Goal: Answer question/provide support: Share knowledge or assist other users

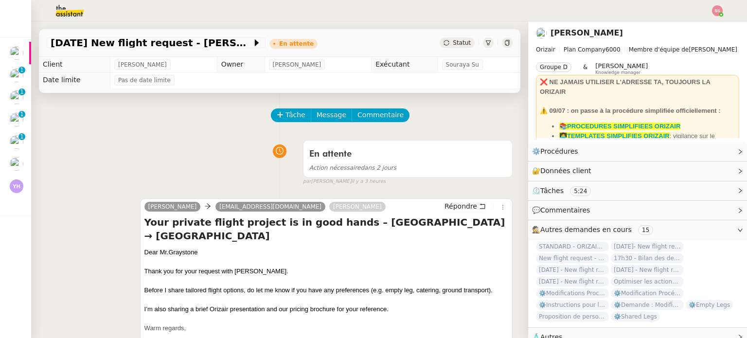
scroll to position [49, 0]
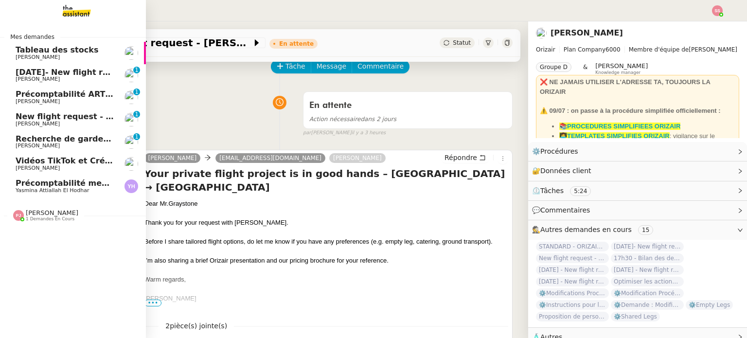
click at [82, 193] on span "Yasmina Attiallah El Hodhar" at bounding box center [65, 191] width 98 height 6
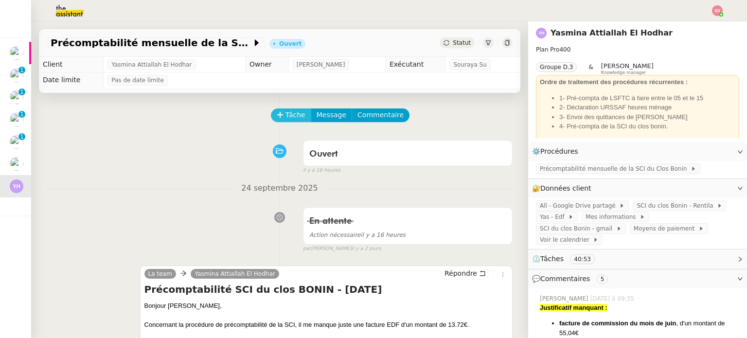
click at [289, 114] on span "Tâche" at bounding box center [296, 114] width 20 height 11
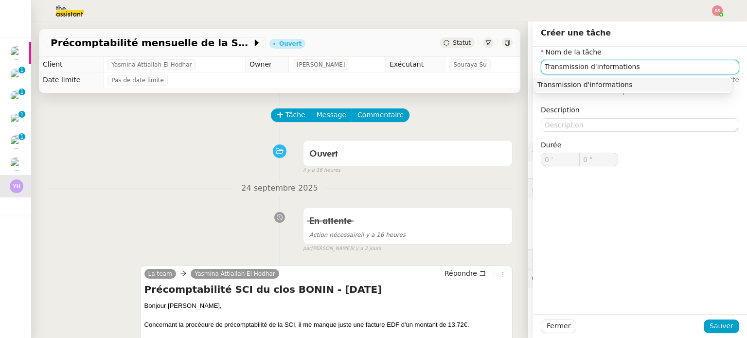
click at [629, 87] on div "Transmission d'informations" at bounding box center [633, 84] width 191 height 9
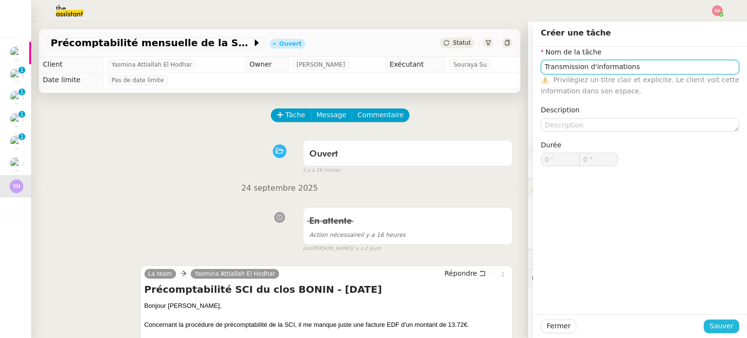
type input "Transmission d'informations"
click at [720, 324] on span "Sauver" at bounding box center [722, 326] width 24 height 11
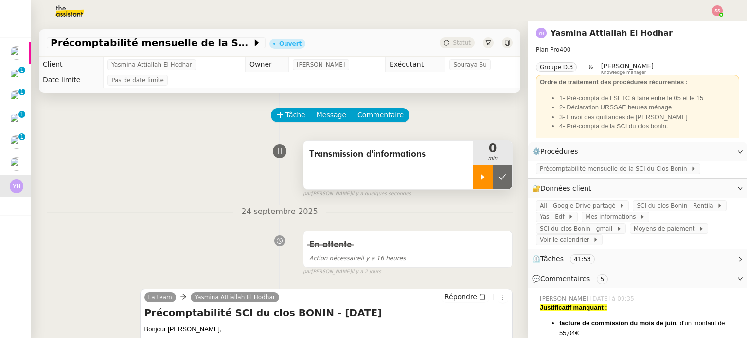
click at [473, 182] on div at bounding box center [482, 177] width 19 height 24
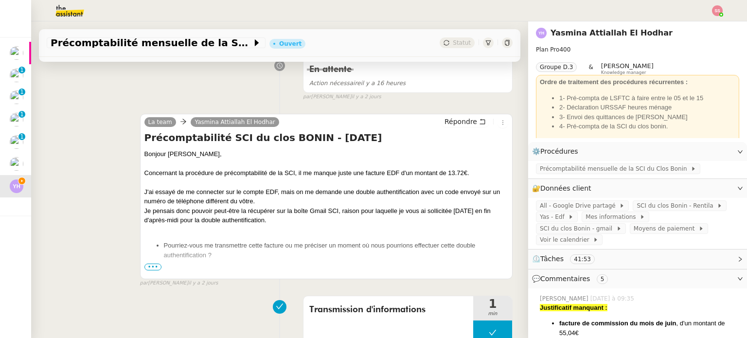
scroll to position [292, 0]
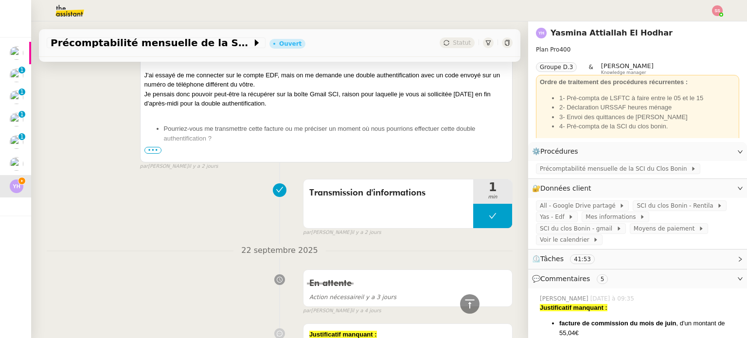
click at [152, 153] on span "•••" at bounding box center [153, 150] width 18 height 7
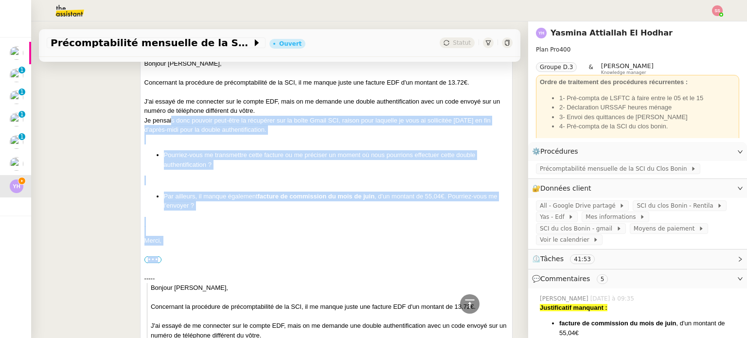
scroll to position [195, 0]
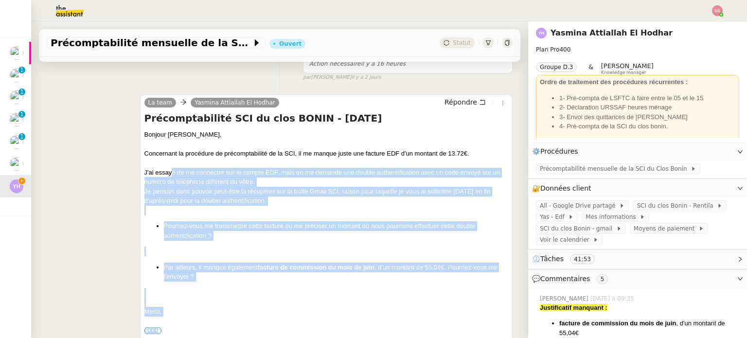
drag, startPoint x: 175, startPoint y: 224, endPoint x: 168, endPoint y: 179, distance: 46.2
click at [168, 179] on div "J'ai essayé de me connecter sur le compte EDF, mais on me demande une double au…" at bounding box center [326, 177] width 364 height 19
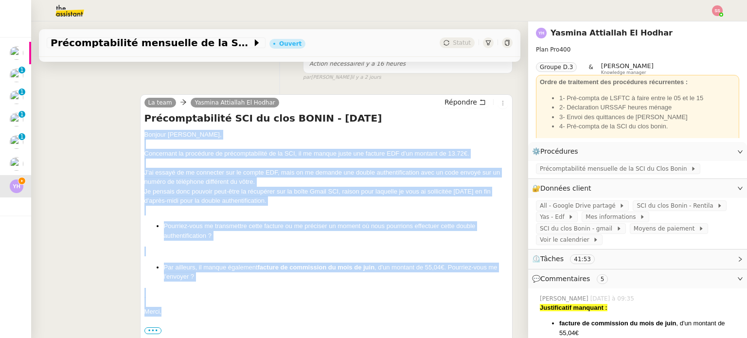
drag, startPoint x: 162, startPoint y: 311, endPoint x: 142, endPoint y: 135, distance: 176.7
copy div "Bonjour [PERSON_NAME], Concernant la procédure de précomptabilité de la SCI, il…"
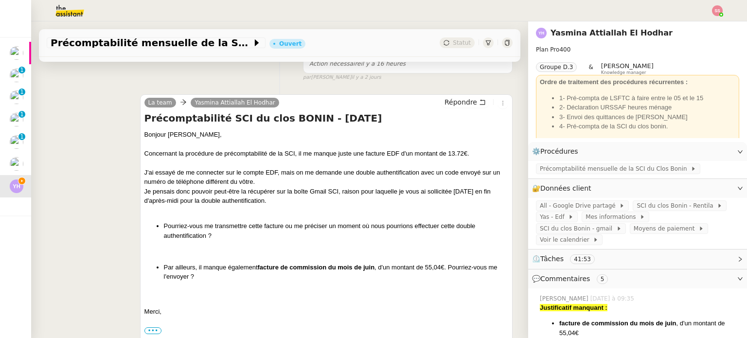
click at [428, 102] on div "La team Yasmina Attiallah El Hodhar Répondre" at bounding box center [326, 104] width 364 height 15
click at [445, 103] on span "Répondre" at bounding box center [461, 102] width 33 height 10
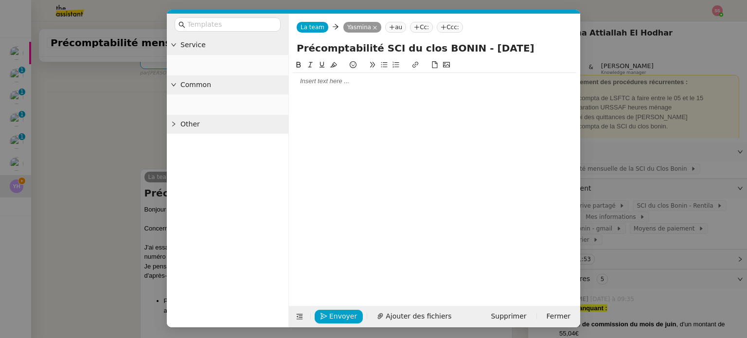
scroll to position [269, 0]
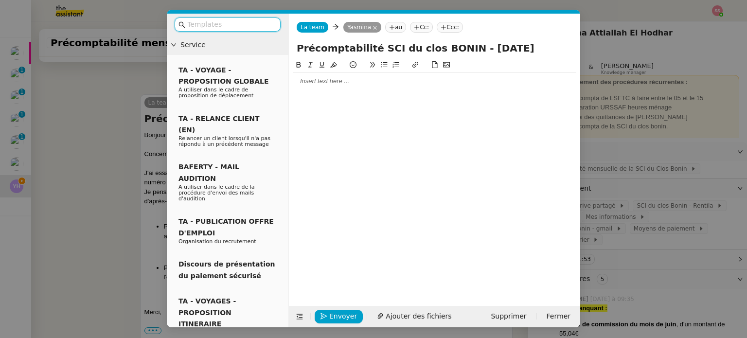
click at [342, 77] on div at bounding box center [435, 81] width 284 height 9
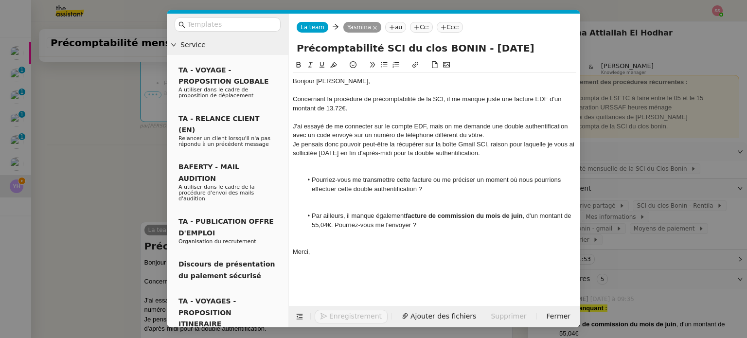
scroll to position [397, 0]
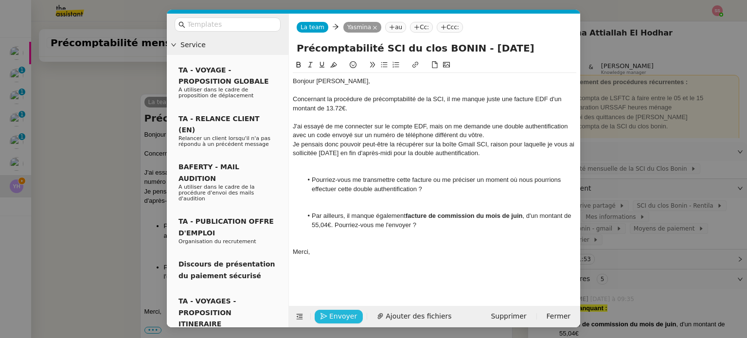
click at [338, 317] on span "Envoyer" at bounding box center [343, 316] width 28 height 11
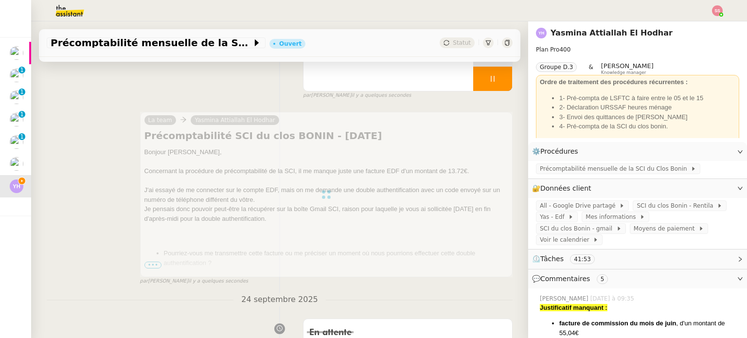
scroll to position [0, 0]
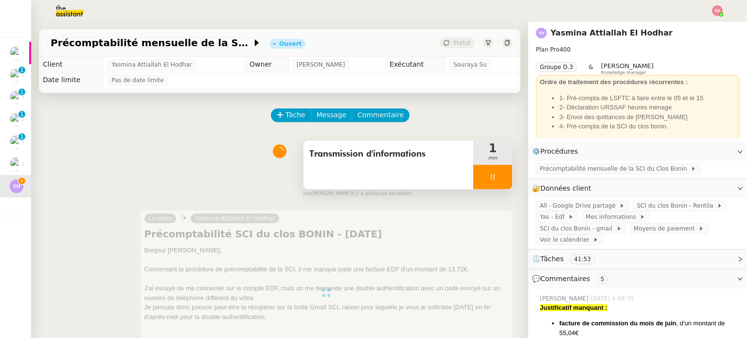
click at [492, 180] on div at bounding box center [492, 177] width 39 height 24
click at [499, 180] on icon at bounding box center [503, 177] width 8 height 8
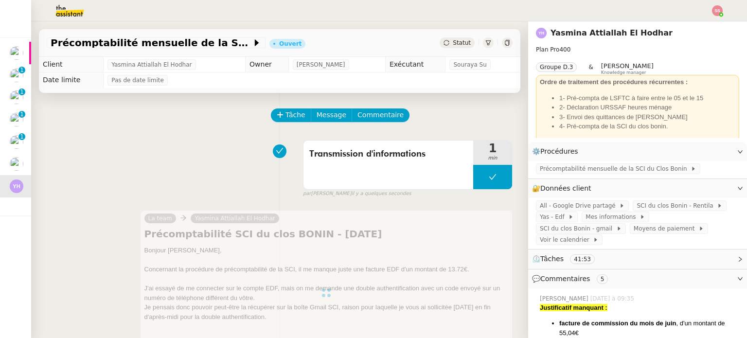
click at [442, 39] on div "Statut" at bounding box center [457, 42] width 35 height 11
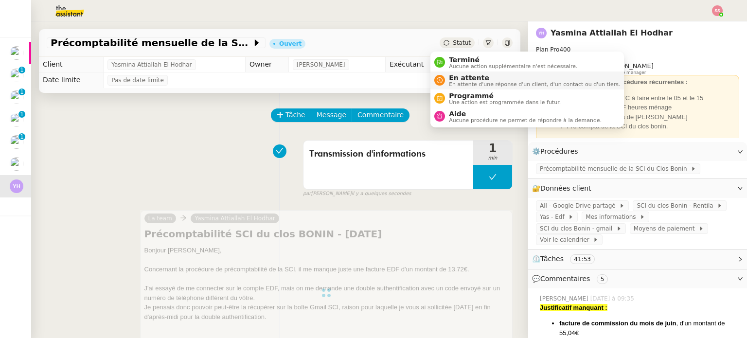
click at [469, 78] on span "En attente" at bounding box center [534, 78] width 171 height 8
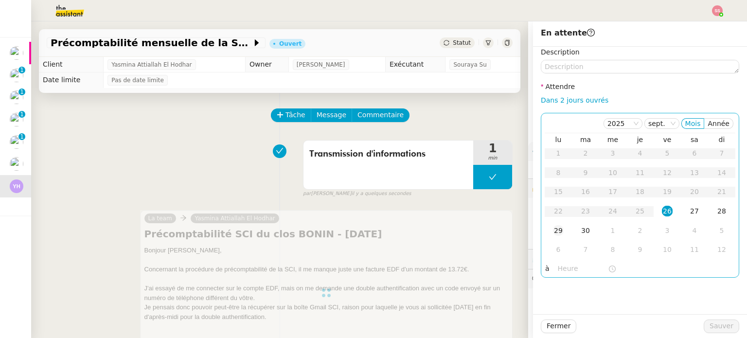
click at [553, 232] on div "29" at bounding box center [558, 230] width 11 height 11
click at [572, 234] on td "30" at bounding box center [585, 230] width 27 height 19
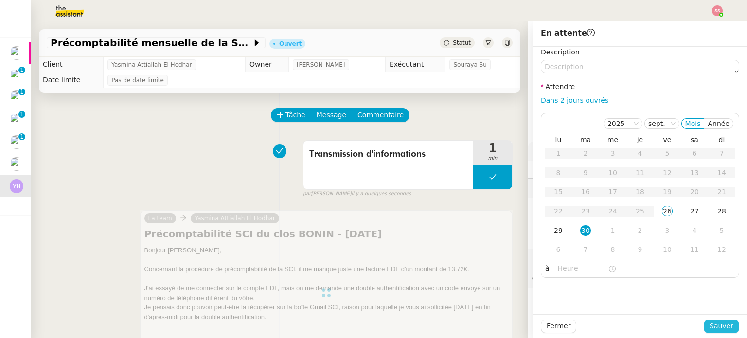
click at [719, 325] on span "Sauver" at bounding box center [722, 326] width 24 height 11
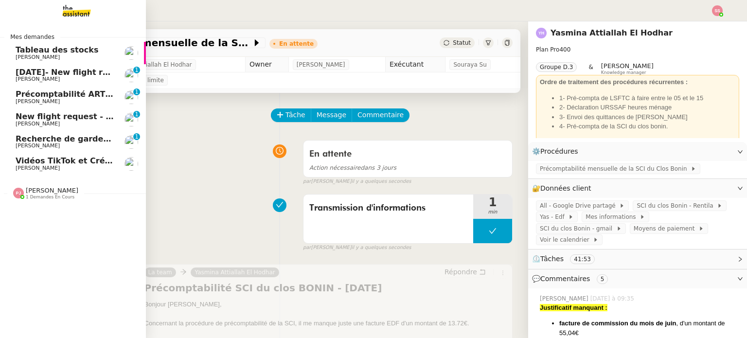
click at [45, 159] on span "Vidéos TikTok et Créatives META - septembre 2025" at bounding box center [127, 160] width 223 height 9
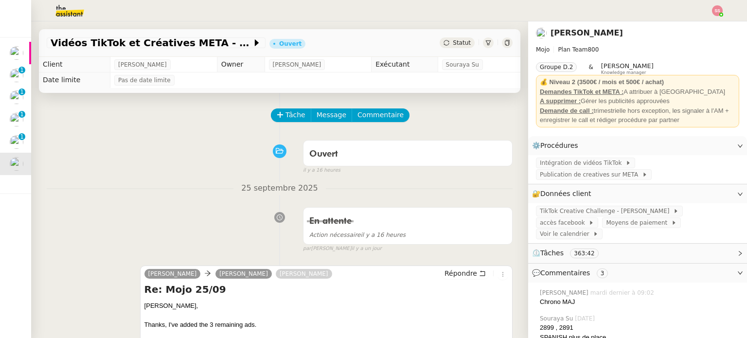
scroll to position [97, 0]
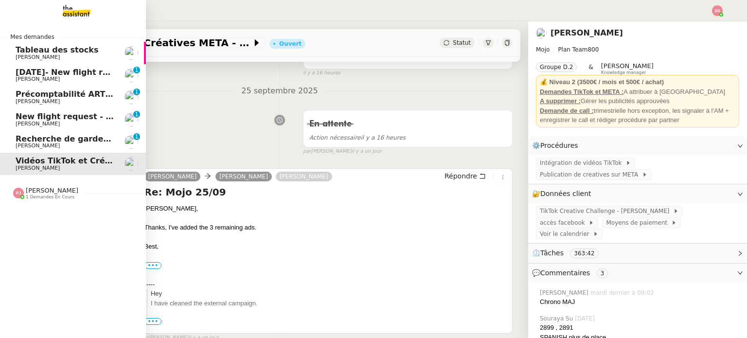
click at [44, 144] on span "[PERSON_NAME]" at bounding box center [65, 146] width 98 height 6
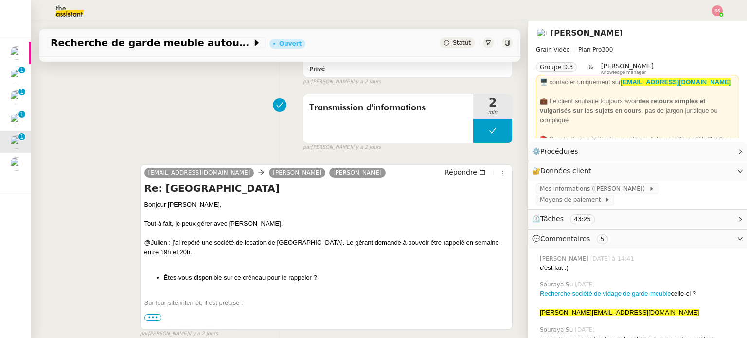
scroll to position [292, 0]
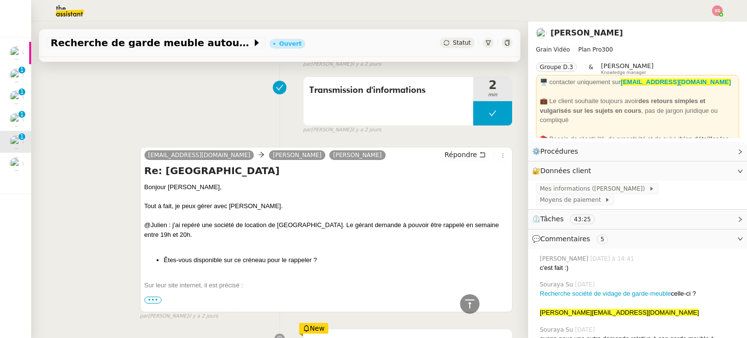
click at [154, 302] on span "•••" at bounding box center [153, 300] width 18 height 7
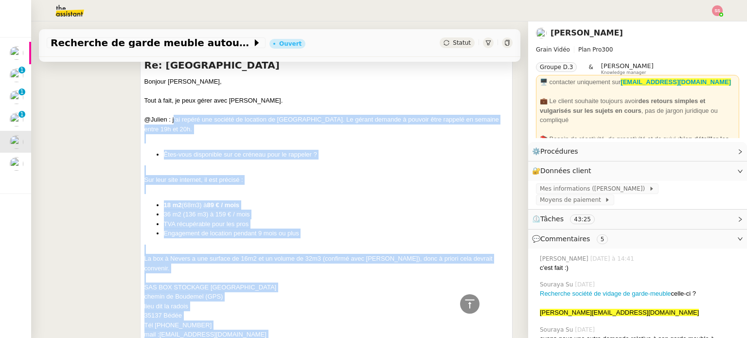
scroll to position [243, 0]
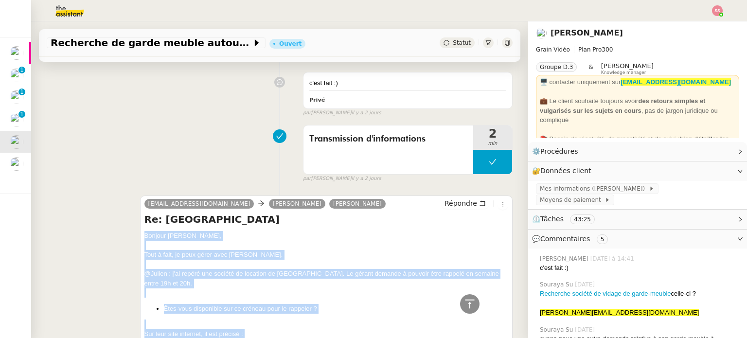
drag, startPoint x: 184, startPoint y: 276, endPoint x: 142, endPoint y: 238, distance: 56.8
copy div "Bonjour [PERSON_NAME], Tout à fait, je peux gérer avec [PERSON_NAME]. @[PERSON_…"
click at [445, 203] on span "Répondre" at bounding box center [461, 203] width 33 height 10
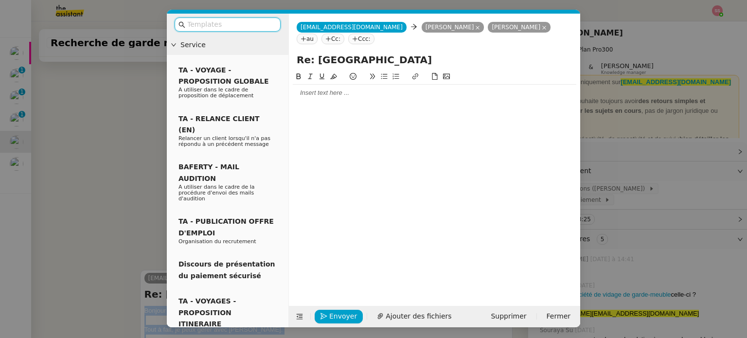
scroll to position [318, 0]
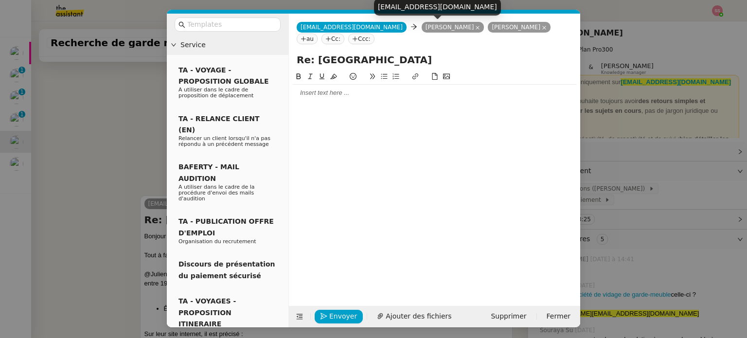
click at [475, 29] on icon at bounding box center [477, 27] width 5 height 5
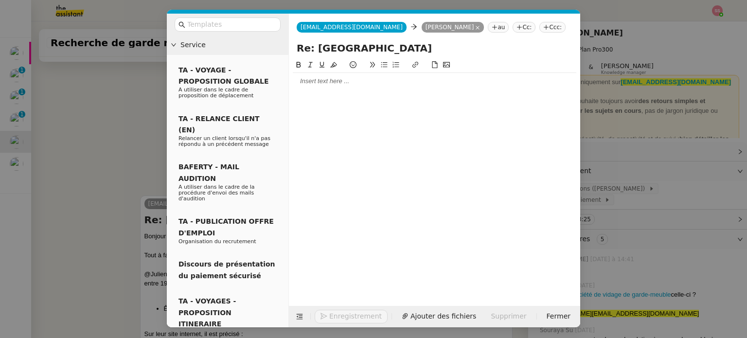
click at [322, 88] on div at bounding box center [435, 81] width 284 height 17
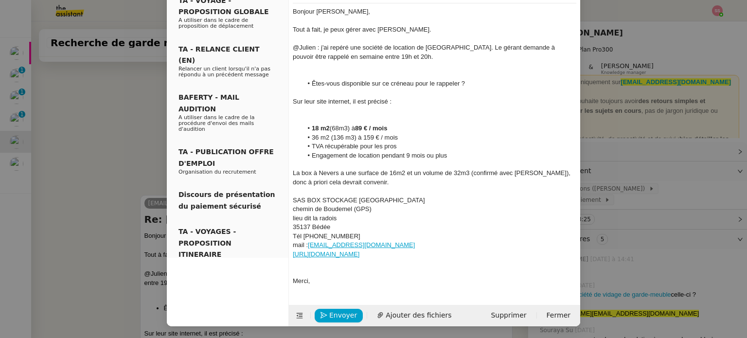
scroll to position [70, 0]
click at [327, 107] on div at bounding box center [435, 110] width 284 height 9
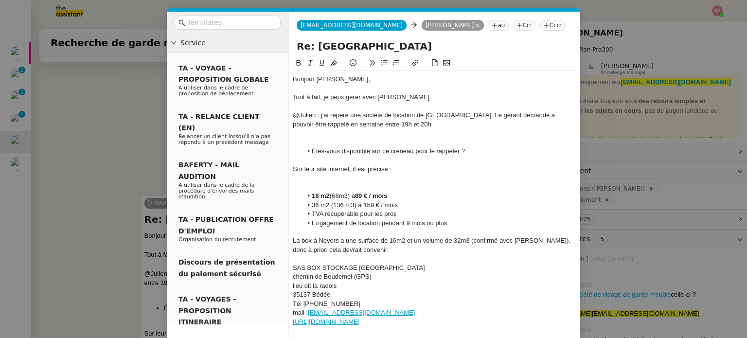
scroll to position [0, 0]
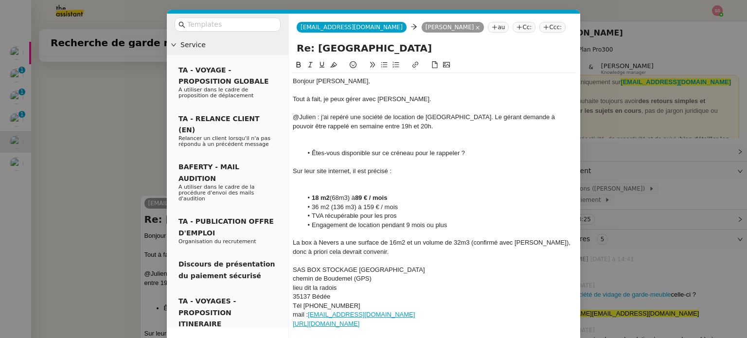
drag, startPoint x: 433, startPoint y: 256, endPoint x: 313, endPoint y: 80, distance: 213.1
click at [313, 80] on div "Bonjour [PERSON_NAME], Tout à fait, je peux gérer avec [PERSON_NAME]. @[PERSON_…" at bounding box center [435, 216] width 284 height 286
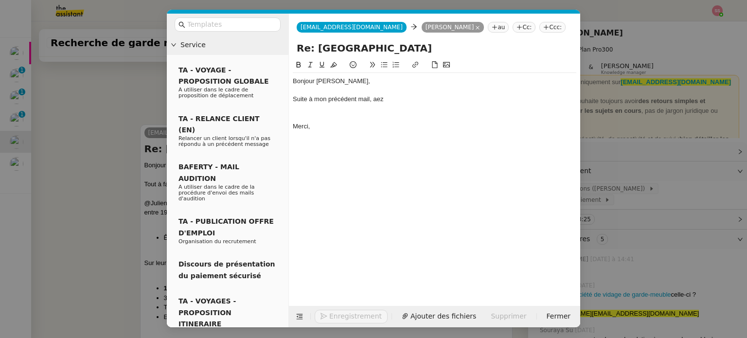
scroll to position [375, 0]
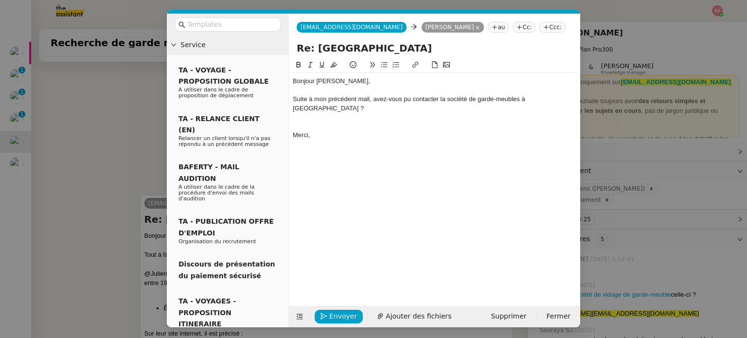
click at [123, 127] on nz-modal-container "Service TA - VOYAGE - PROPOSITION GLOBALE A utiliser dans le cadre de propositi…" at bounding box center [373, 169] width 747 height 338
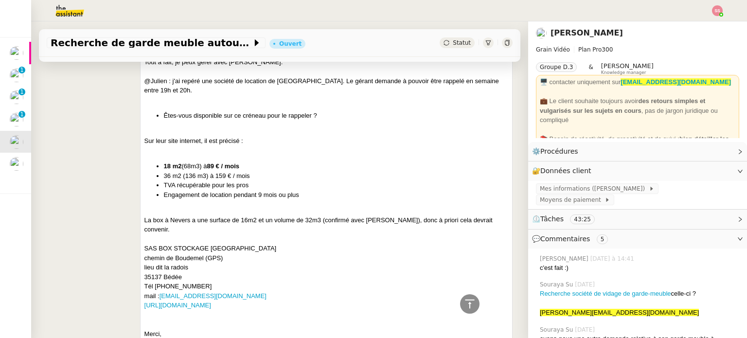
scroll to position [617, 0]
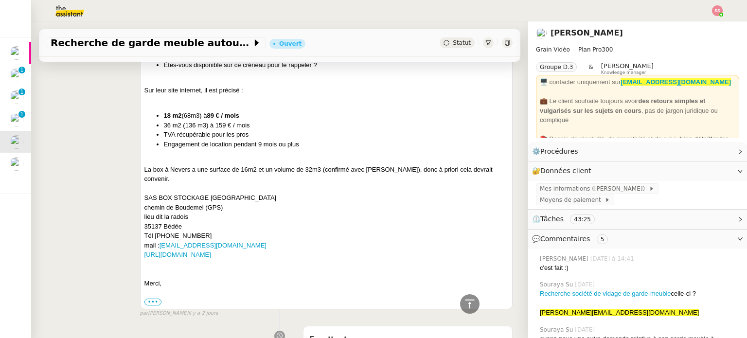
drag, startPoint x: 143, startPoint y: 189, endPoint x: 250, endPoint y: 245, distance: 120.8
click at [250, 245] on div "Bonjour [PERSON_NAME], Tout à fait, je peux gérer avec [PERSON_NAME]. @[PERSON_…" at bounding box center [326, 147] width 364 height 319
copy div "SAS BOX STOCKAGE RENNES chemin de Boudemel (GPS) lieu dit la radois 35137 Bédée…"
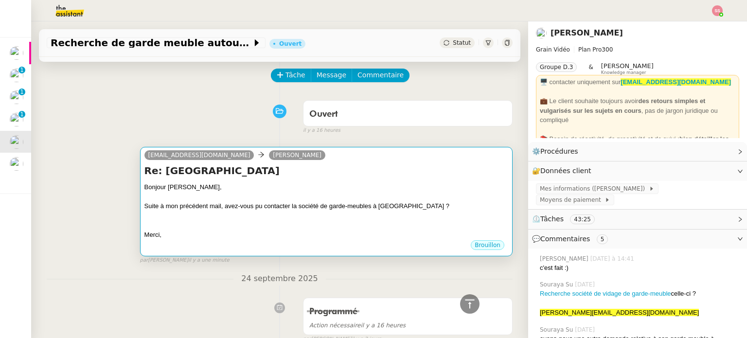
scroll to position [33, 0]
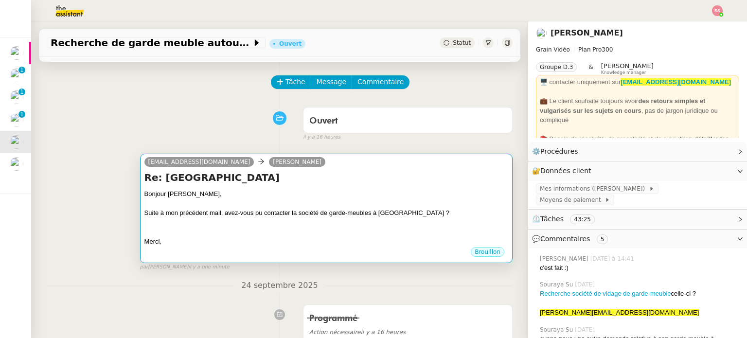
click at [354, 202] on div at bounding box center [326, 204] width 364 height 10
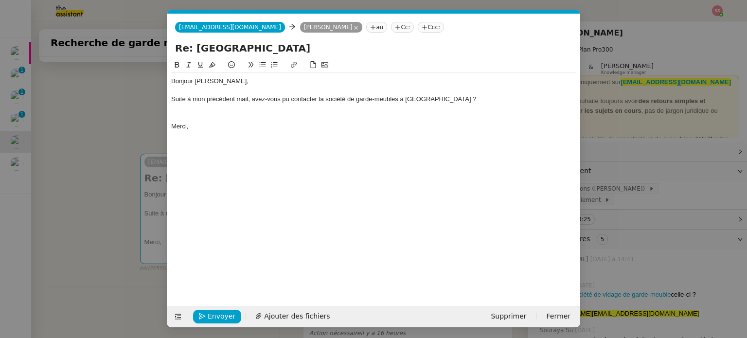
scroll to position [0, 20]
click at [407, 98] on div "Suite à mon précédent mail, avez-vous pu contacter la société de garde-meubles …" at bounding box center [373, 99] width 405 height 9
click at [436, 102] on div "Suite à mon précédent mail, avez-vous pu contacter la société de garde-meubles …" at bounding box center [373, 99] width 405 height 9
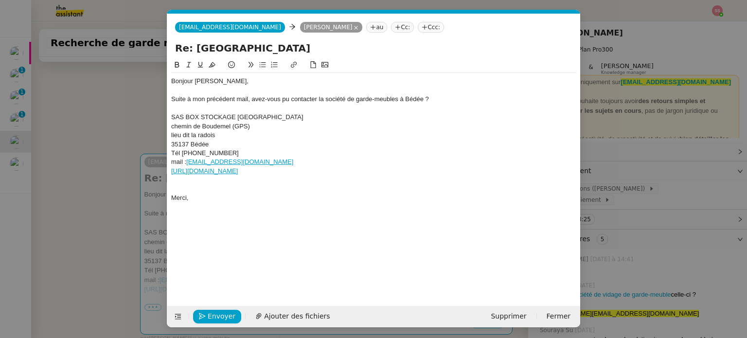
scroll to position [0, 0]
click at [221, 311] on span "Envoyer" at bounding box center [222, 315] width 28 height 11
click at [221, 311] on span "Confirmer l'envoi" at bounding box center [237, 315] width 58 height 11
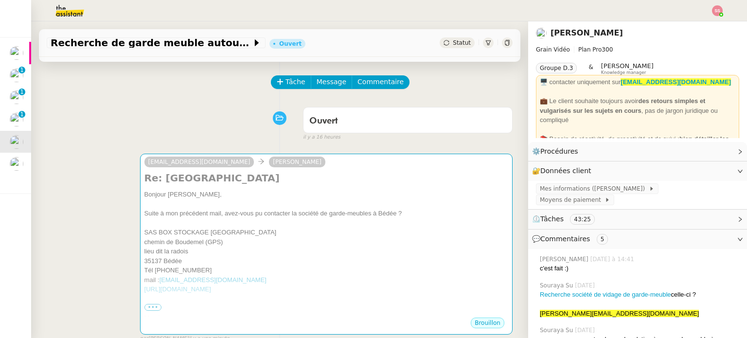
scroll to position [0, 0]
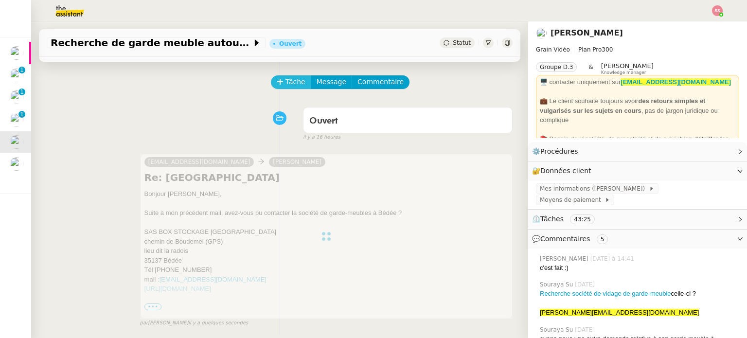
click at [286, 85] on span "Tâche" at bounding box center [296, 81] width 20 height 11
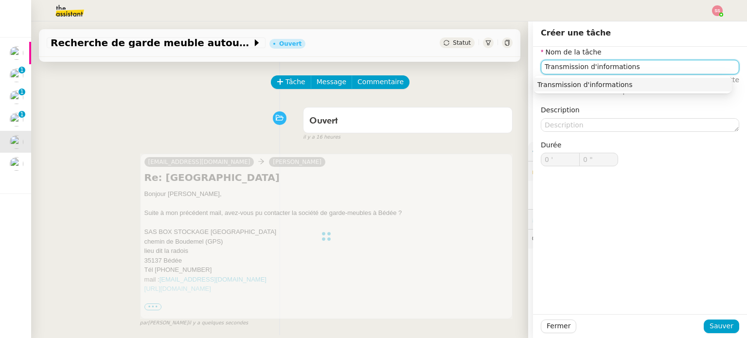
click at [570, 89] on nz-auto-option "Transmission d'informations" at bounding box center [633, 85] width 198 height 14
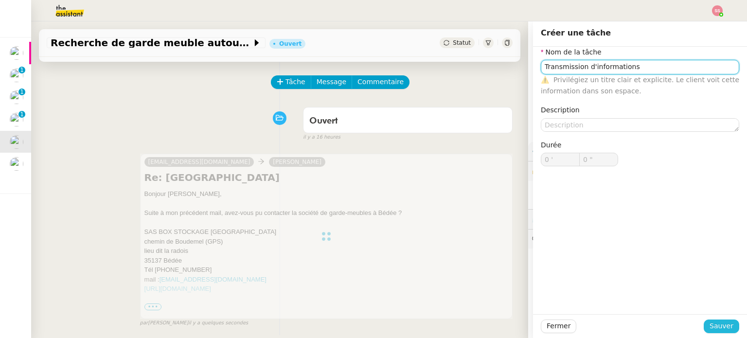
type input "Transmission d'informations"
click at [716, 323] on span "Sauver" at bounding box center [722, 326] width 24 height 11
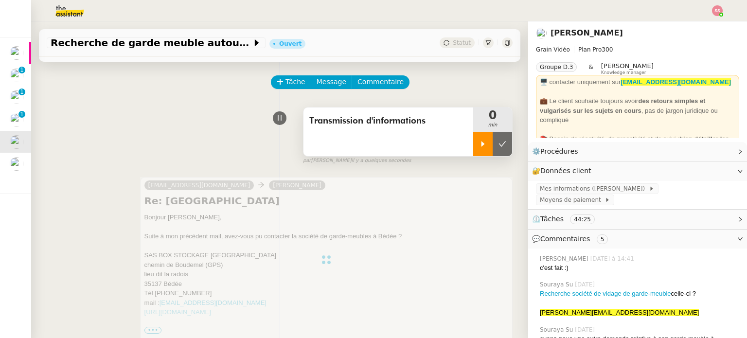
click at [479, 141] on icon at bounding box center [483, 144] width 8 height 8
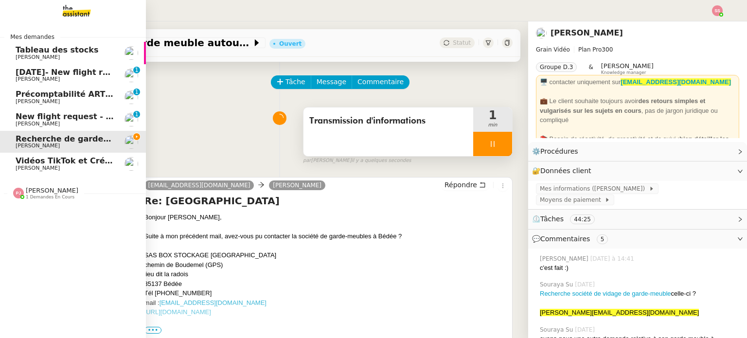
click at [64, 92] on span "Précomptabilité ARTRADE - septembre 2025" at bounding box center [113, 94] width 194 height 9
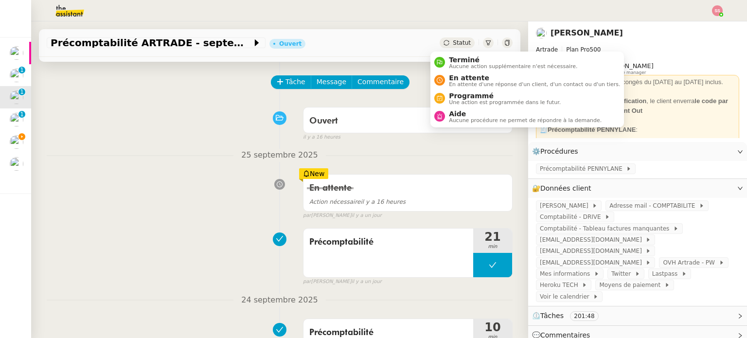
click at [443, 38] on div "Statut" at bounding box center [457, 42] width 35 height 11
click at [454, 75] on span "En attente" at bounding box center [534, 78] width 171 height 8
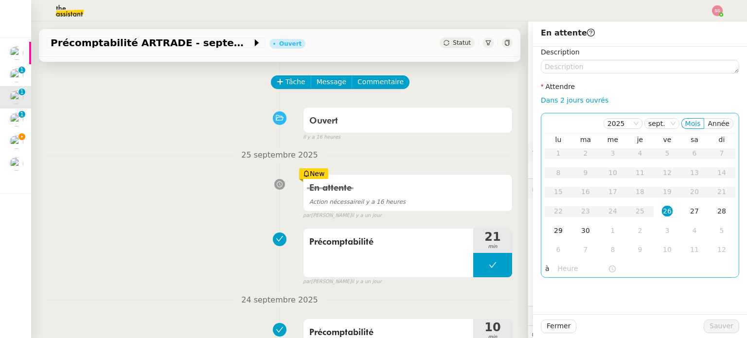
click at [556, 234] on div "29" at bounding box center [558, 230] width 11 height 11
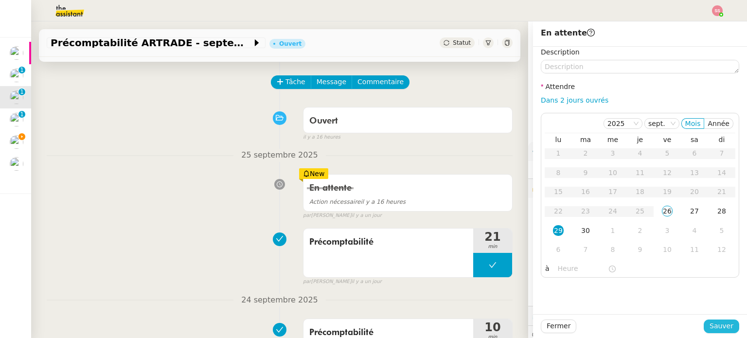
click at [710, 321] on span "Sauver" at bounding box center [722, 326] width 24 height 11
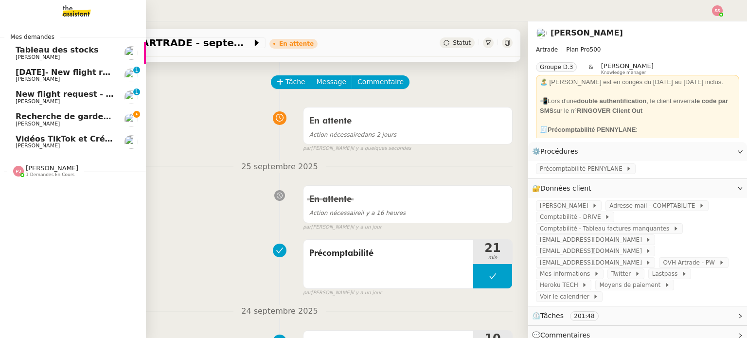
click at [68, 119] on span "Recherche de garde meuble autour de [GEOGRAPHIC_DATA]" at bounding box center [147, 116] width 262 height 9
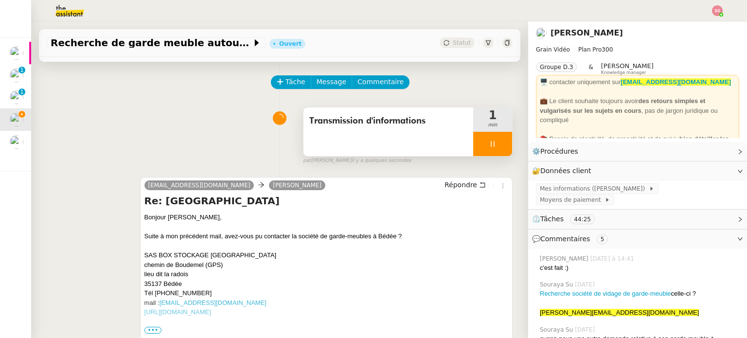
click at [493, 142] on div at bounding box center [492, 144] width 39 height 24
click at [499, 142] on icon at bounding box center [503, 144] width 8 height 8
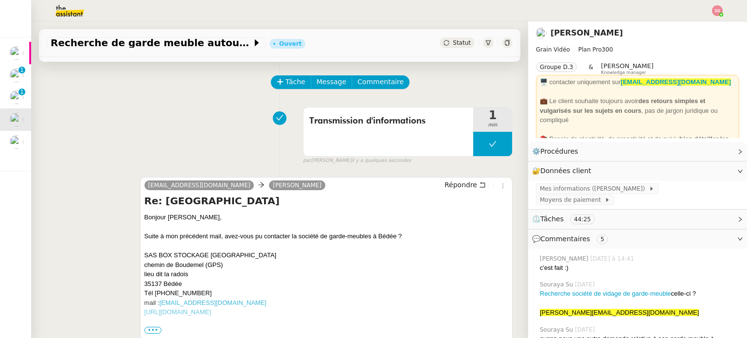
click at [436, 37] on div "Recherche de garde meuble autour de [GEOGRAPHIC_DATA] Ouvert Statut" at bounding box center [280, 43] width 482 height 28
click at [442, 43] on div "Statut" at bounding box center [457, 42] width 35 height 11
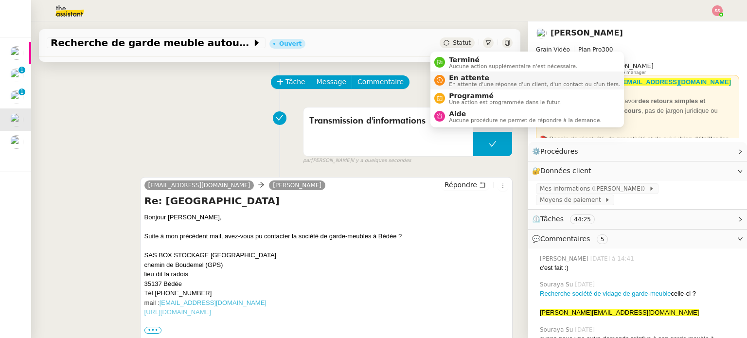
click at [455, 79] on span "En attente" at bounding box center [534, 78] width 171 height 8
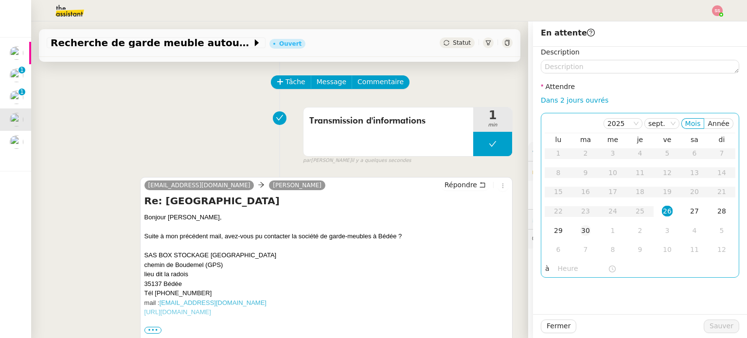
click at [580, 233] on div "30" at bounding box center [585, 230] width 11 height 11
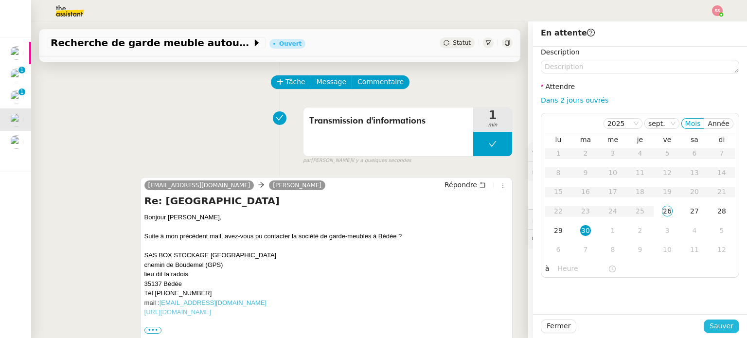
click at [714, 323] on span "Sauver" at bounding box center [722, 326] width 24 height 11
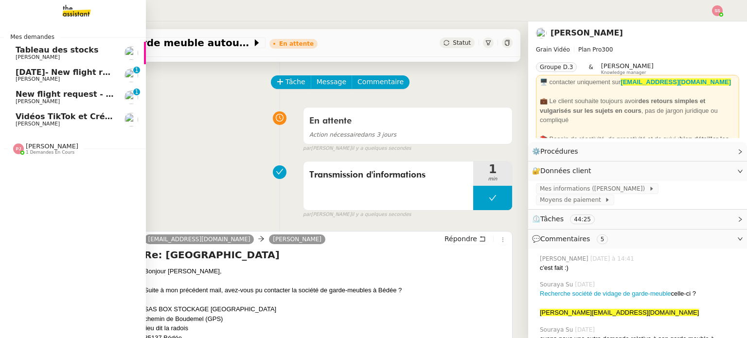
click at [67, 117] on span "Vidéos TikTok et Créatives META - septembre 2025" at bounding box center [127, 116] width 223 height 9
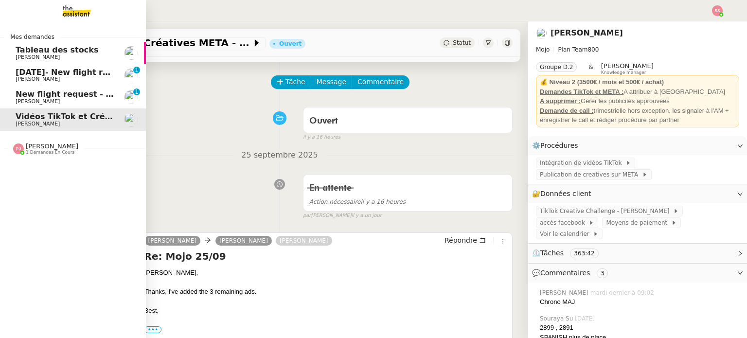
click at [64, 74] on span "[DATE]- New flight request - [PERSON_NAME]" at bounding box center [115, 72] width 198 height 9
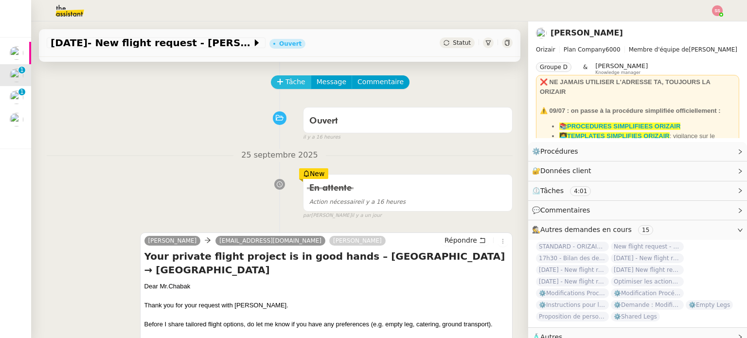
click at [288, 87] on span "Tâche" at bounding box center [296, 81] width 20 height 11
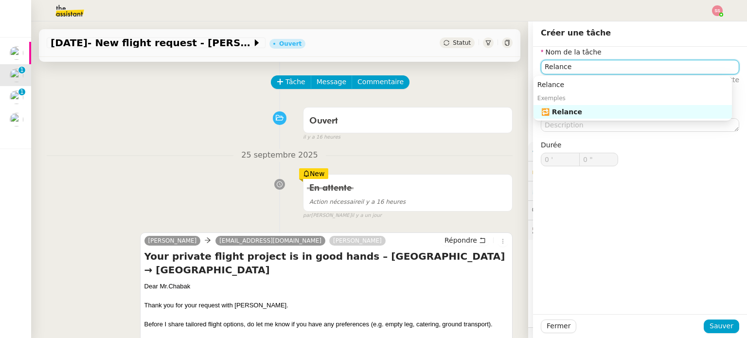
click at [570, 112] on div "🔁 Relance" at bounding box center [634, 112] width 187 height 9
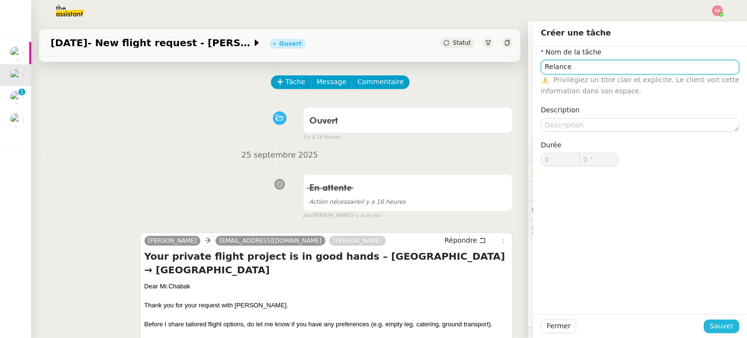
type input "Relance"
click at [726, 325] on span "Sauver" at bounding box center [722, 326] width 24 height 11
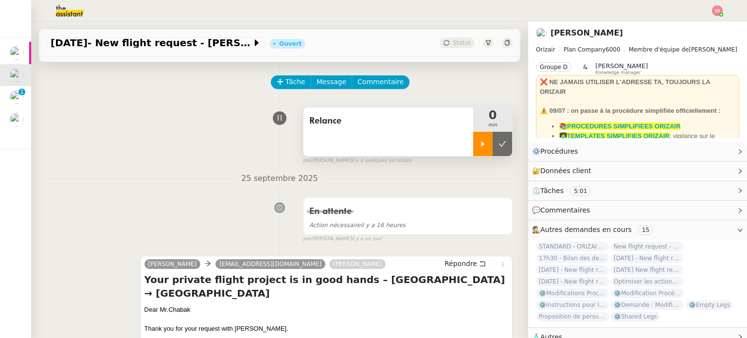
click at [474, 137] on div at bounding box center [482, 144] width 19 height 24
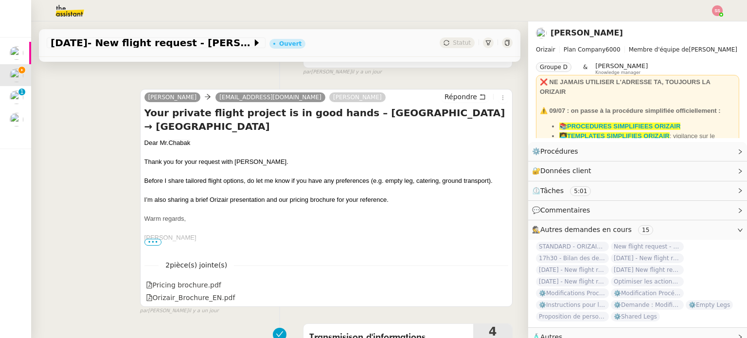
scroll to position [228, 0]
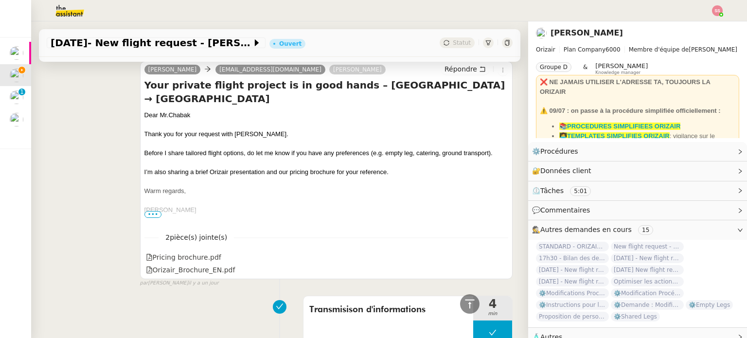
click at [154, 218] on span "•••" at bounding box center [153, 214] width 18 height 7
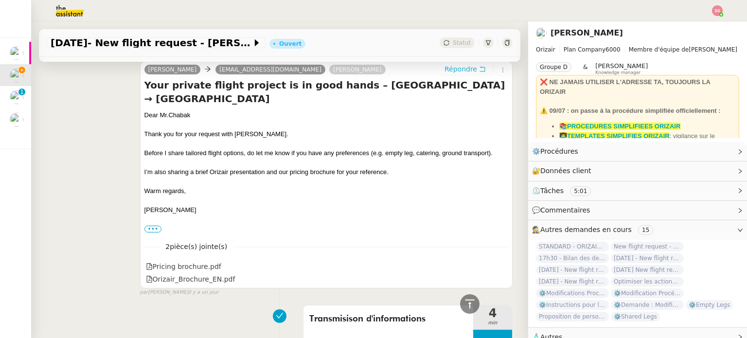
click at [445, 72] on span "Répondre" at bounding box center [461, 69] width 33 height 10
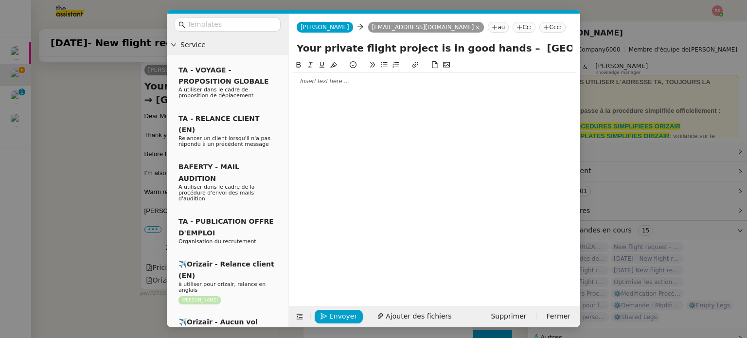
scroll to position [316, 0]
click at [247, 24] on input "text" at bounding box center [231, 24] width 88 height 11
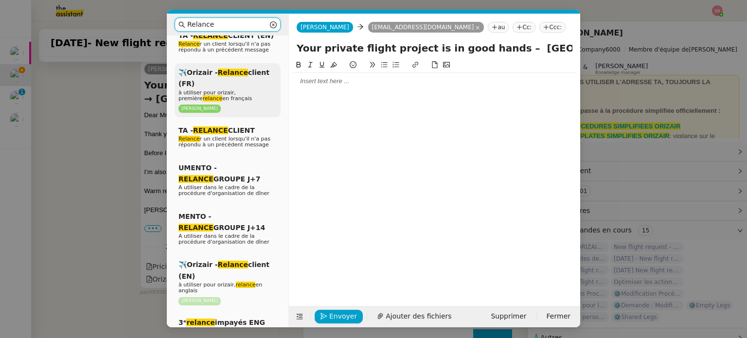
scroll to position [97, 0]
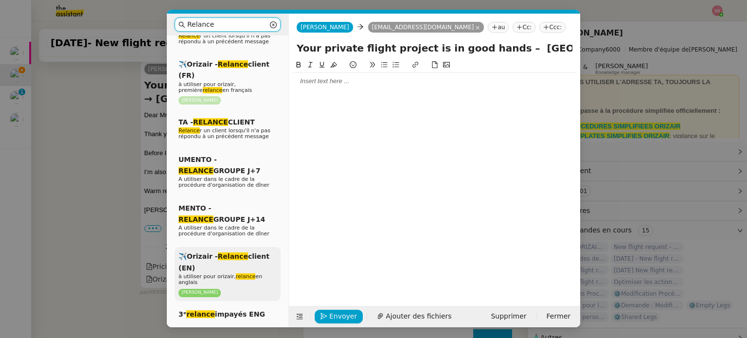
type input "Relance"
click at [240, 288] on p "[PERSON_NAME]" at bounding box center [228, 292] width 98 height 9
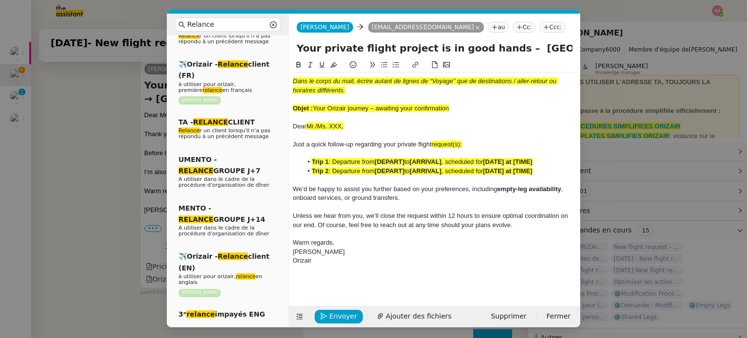
scroll to position [430, 0]
drag, startPoint x: 314, startPoint y: 110, endPoint x: 457, endPoint y: 107, distance: 143.1
click at [457, 107] on div "Objet : Your Orizair journey – awaiting your confirmation" at bounding box center [435, 108] width 284 height 9
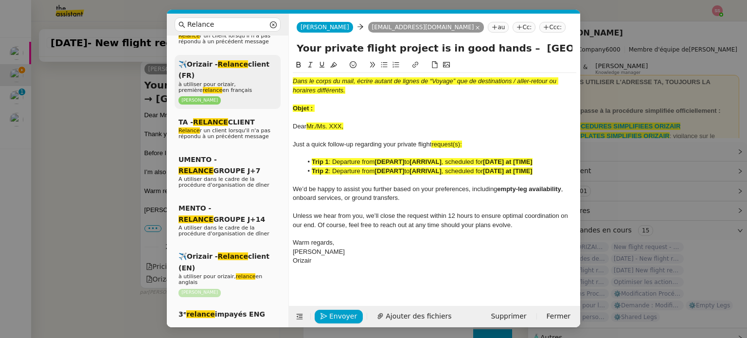
drag, startPoint x: 488, startPoint y: 51, endPoint x: 255, endPoint y: 52, distance: 233.0
click at [256, 51] on nz-layout "Relance Service Relance Bon de Commande LBP A utiliser dans le cadre de la proc…" at bounding box center [374, 171] width 414 height 314
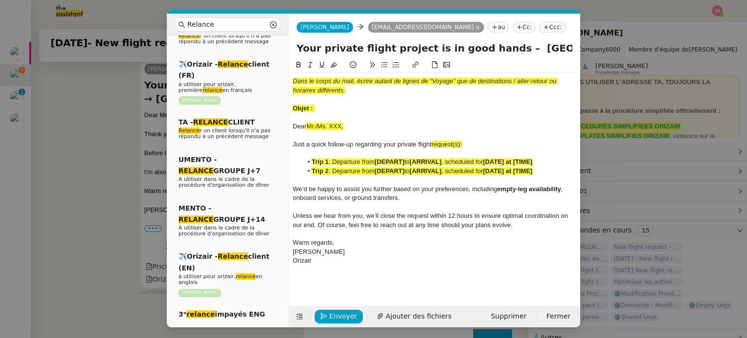
paste input "Orizair journey – awaiting your confirmation"
type input "Your Orizair journey – awaiting your confirmation– [GEOGRAPHIC_DATA] → [GEOGRAP…"
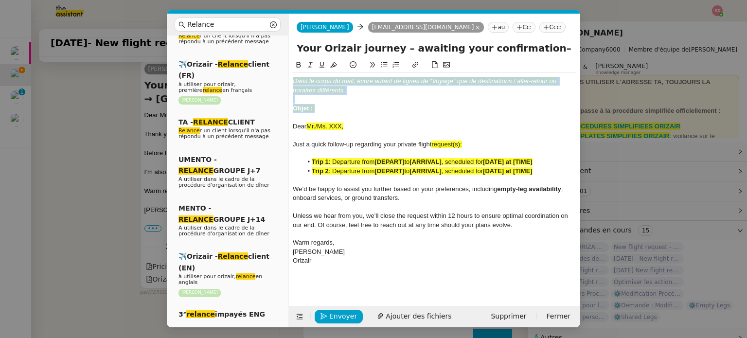
drag, startPoint x: 321, startPoint y: 111, endPoint x: 285, endPoint y: 58, distance: 64.1
click at [285, 58] on nz-layout "Relance Service Relance Bon de Commande LBP A utiliser dans le cadre de la proc…" at bounding box center [374, 171] width 414 height 314
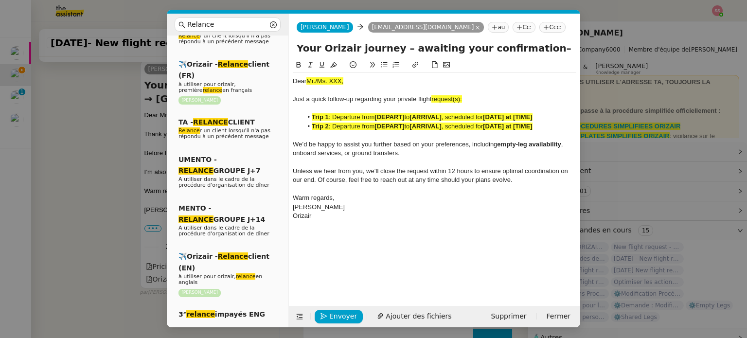
click at [102, 153] on nz-modal-container "Relance Service Relance Bon de Commande LBP A utiliser dans le cadre de la proc…" at bounding box center [373, 169] width 747 height 338
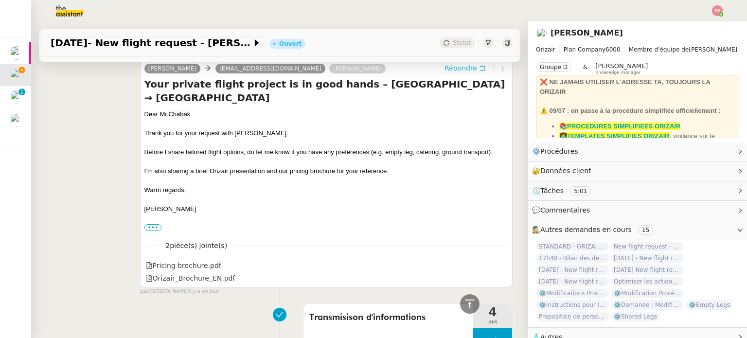
scroll to position [429, 0]
click at [165, 112] on div "Dear [PERSON_NAME][GEOGRAPHIC_DATA]" at bounding box center [326, 115] width 364 height 10
copy div "Dear [PERSON_NAME][GEOGRAPHIC_DATA]"
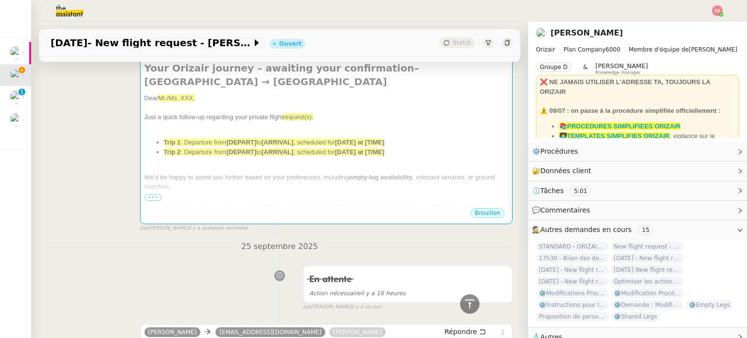
scroll to position [137, 0]
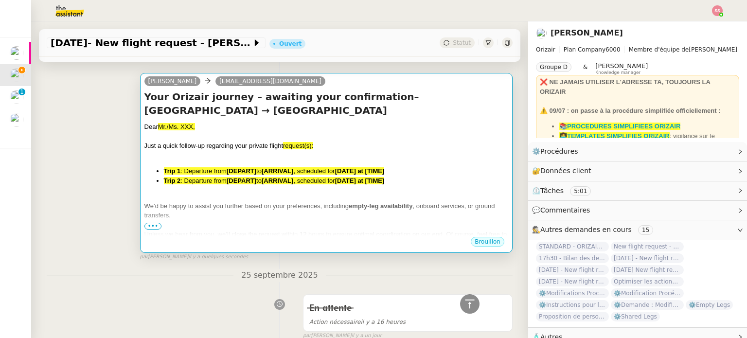
click at [285, 159] on div at bounding box center [326, 156] width 364 height 10
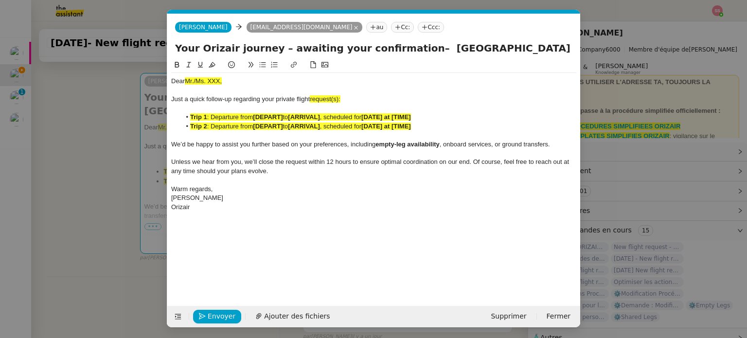
scroll to position [0, 43]
click at [218, 77] on div "Dear Mr./Ms. XXX," at bounding box center [373, 81] width 405 height 9
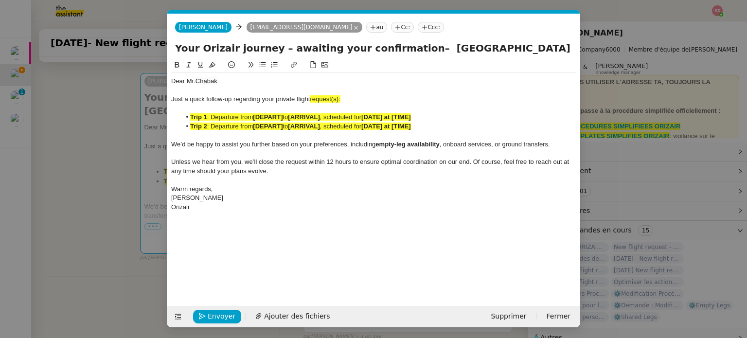
click at [349, 96] on div "Just a quick follow-up regarding your private flight request(s):" at bounding box center [373, 99] width 405 height 9
drag, startPoint x: 341, startPoint y: 97, endPoint x: 311, endPoint y: 99, distance: 29.7
click at [311, 99] on div "Just a quick follow-up regarding your private flight request:" at bounding box center [373, 99] width 405 height 9
click at [214, 63] on icon at bounding box center [212, 64] width 7 height 7
click at [264, 124] on strong "[DEPART]" at bounding box center [268, 126] width 30 height 7
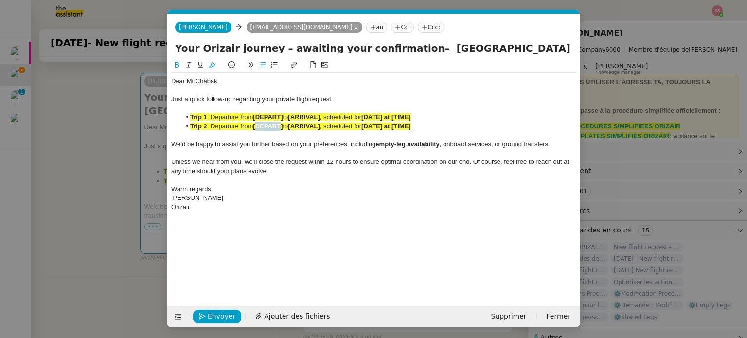
click at [264, 124] on strong "[DEPART]" at bounding box center [268, 126] width 30 height 7
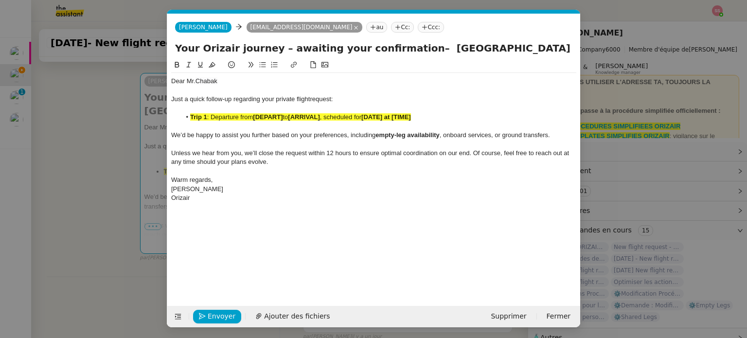
click at [275, 116] on strong "[DEPART]" at bounding box center [268, 116] width 30 height 7
click at [216, 67] on button at bounding box center [212, 64] width 12 height 11
click at [145, 112] on nz-modal-container "Relance Service Relance Bon de Commande LBP A utiliser dans le cadre de la proc…" at bounding box center [373, 169] width 747 height 338
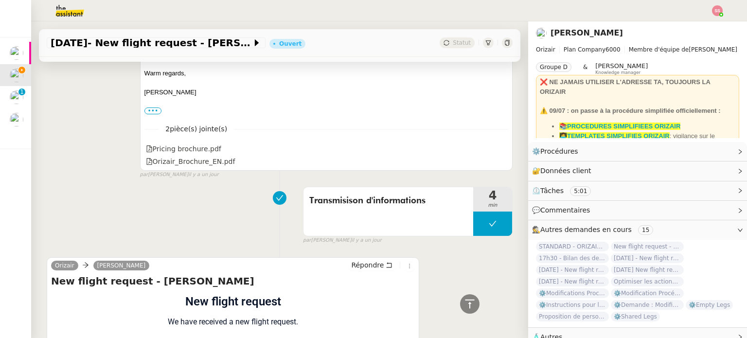
scroll to position [693, 0]
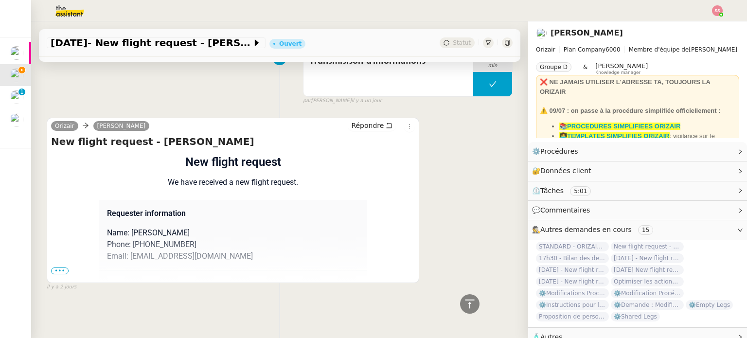
click at [64, 268] on span "•••" at bounding box center [60, 271] width 18 height 7
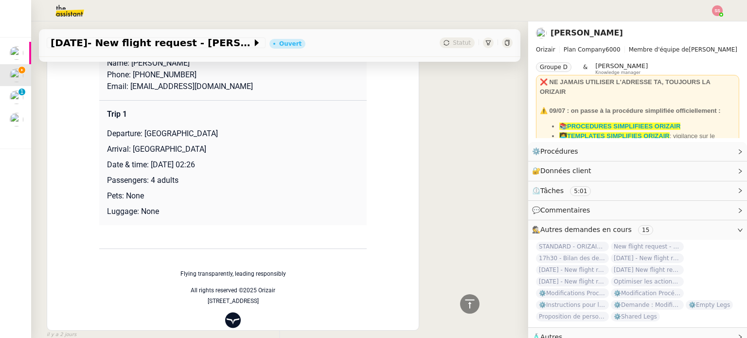
scroll to position [839, 0]
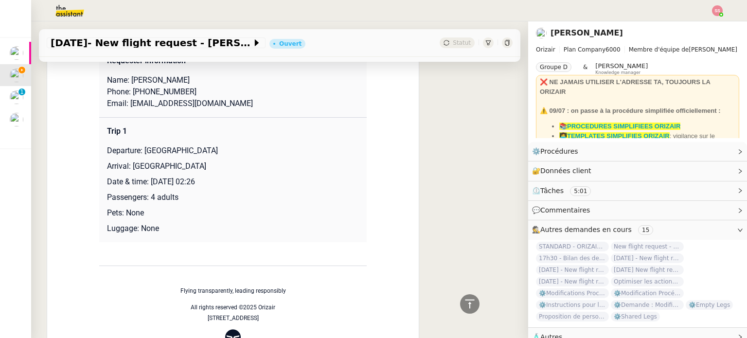
drag, startPoint x: 129, startPoint y: 167, endPoint x: 227, endPoint y: 165, distance: 98.3
click at [227, 165] on p "Arrival: [GEOGRAPHIC_DATA]" at bounding box center [233, 167] width 252 height 12
copy p "[GEOGRAPHIC_DATA]"
click at [200, 157] on p "Departure: [GEOGRAPHIC_DATA]" at bounding box center [233, 151] width 252 height 12
drag, startPoint x: 141, startPoint y: 155, endPoint x: 234, endPoint y: 153, distance: 92.9
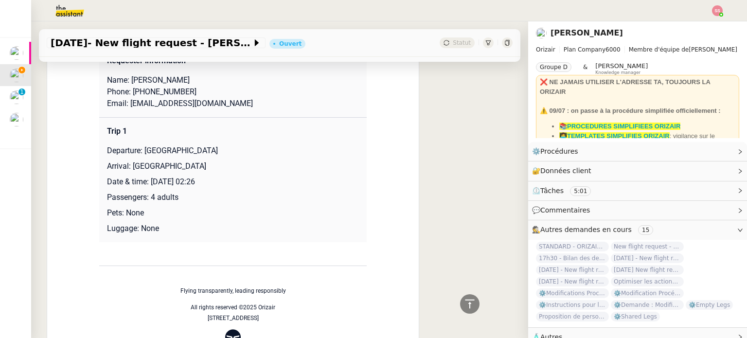
click at [234, 153] on p "Departure: [GEOGRAPHIC_DATA]" at bounding box center [233, 151] width 252 height 12
copy p "[GEOGRAPHIC_DATA]"
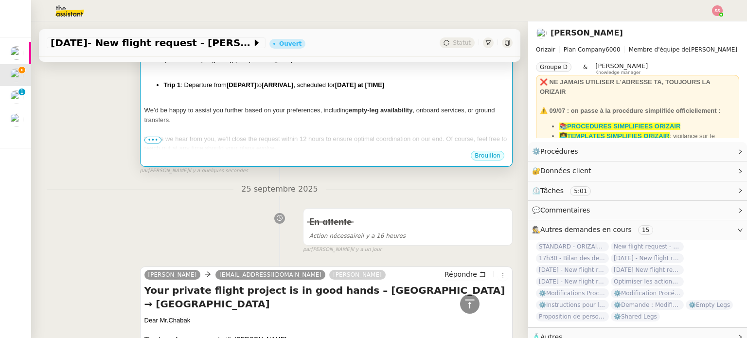
scroll to position [206, 0]
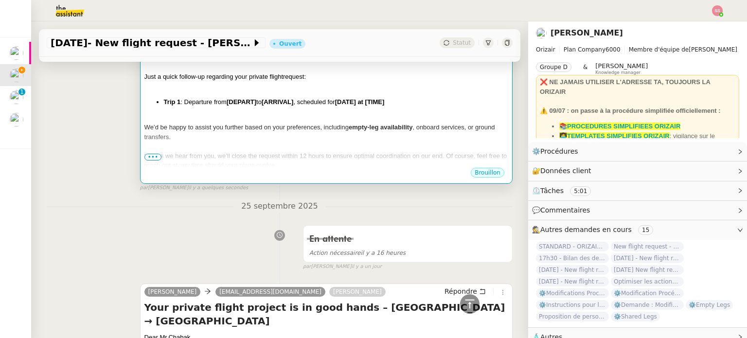
click at [253, 127] on span "We’d be happy to assist you further based on your preferences, including" at bounding box center [246, 127] width 204 height 7
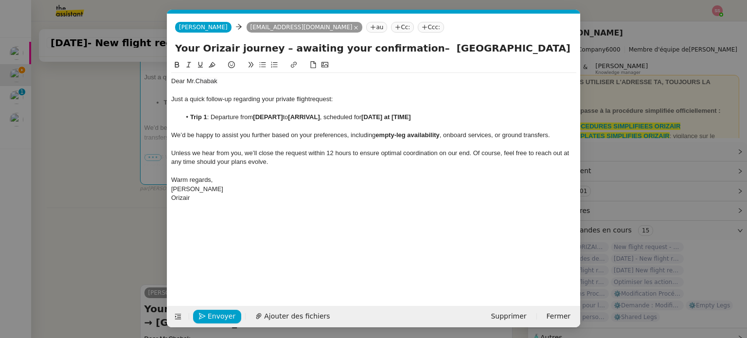
scroll to position [0, 43]
drag, startPoint x: 284, startPoint y: 118, endPoint x: 254, endPoint y: 116, distance: 29.7
click at [254, 116] on li "Trip 1 : Departure from [DEPART] to [ARRIVAL] , scheduled for [DATE] at [TIME]" at bounding box center [379, 117] width 396 height 9
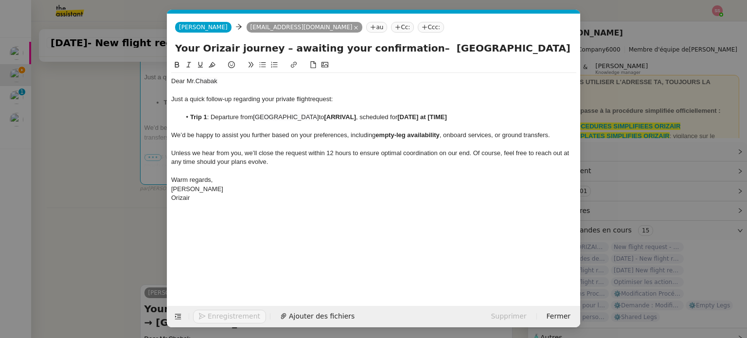
click at [114, 183] on nz-modal-container "Relance Service Relance Bon de Commande LBP A utiliser dans le cadre de la proc…" at bounding box center [373, 169] width 747 height 338
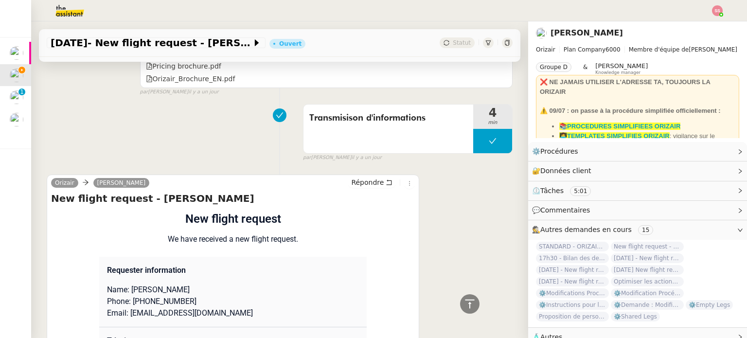
scroll to position [790, 0]
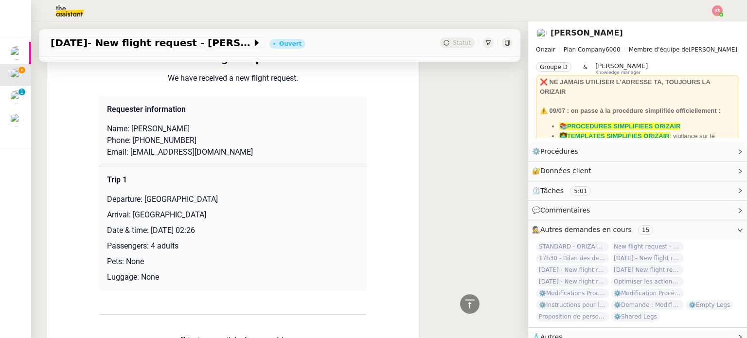
drag, startPoint x: 128, startPoint y: 217, endPoint x: 237, endPoint y: 209, distance: 109.8
click at [237, 209] on td "Trip 1 Departure: [GEOGRAPHIC_DATA] Arrival: [GEOGRAPHIC_DATA] Date & time: [DA…" at bounding box center [233, 228] width 268 height 125
copy p "[GEOGRAPHIC_DATA]"
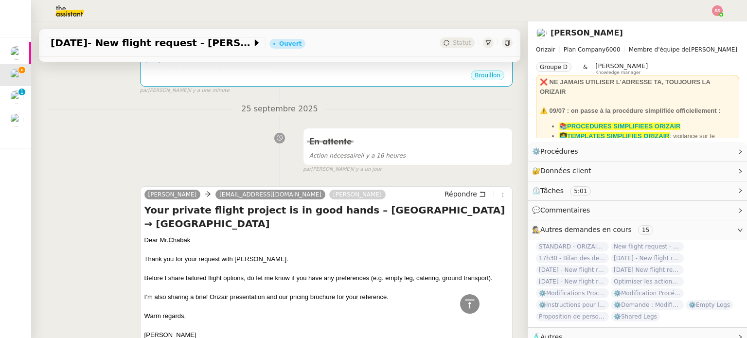
scroll to position [158, 0]
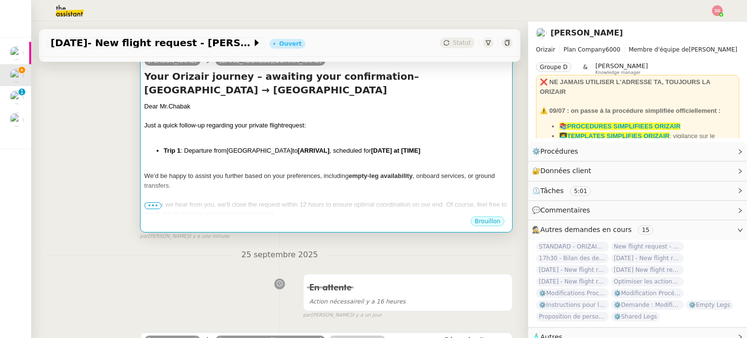
click at [323, 158] on div "Dear [PERSON_NAME] Just a quick follow-up regarding your private flight request…" at bounding box center [326, 179] width 364 height 155
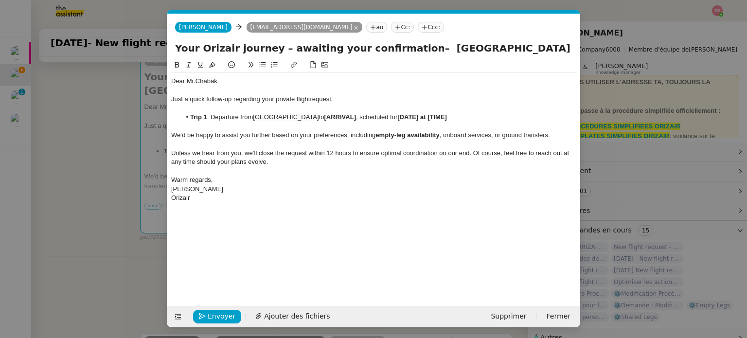
scroll to position [0, 43]
drag, startPoint x: 349, startPoint y: 117, endPoint x: 318, endPoint y: 119, distance: 31.2
click at [318, 119] on li "Trip 1 : Departure from [GEOGRAPHIC_DATA] to [ARRIVAL] , scheduled for [DATE] a…" at bounding box center [379, 117] width 396 height 9
click at [99, 201] on nz-modal-container "Relance Service Relance Bon de Commande LBP A utiliser dans le cadre de la proc…" at bounding box center [373, 169] width 747 height 338
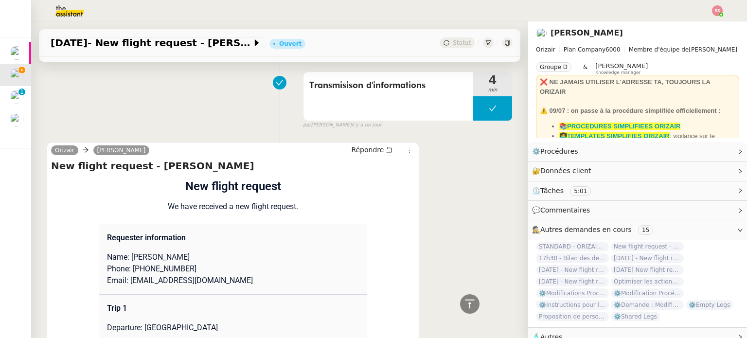
scroll to position [838, 0]
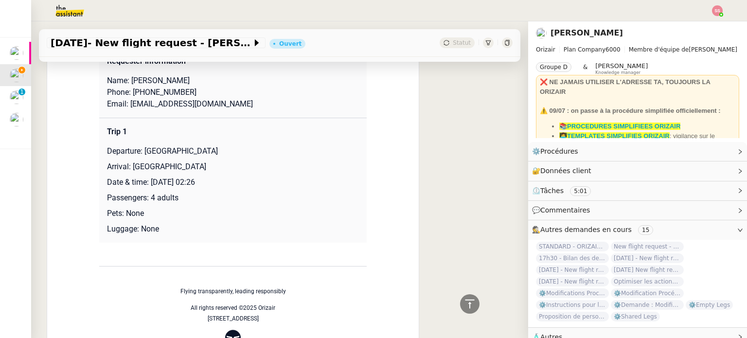
drag, startPoint x: 148, startPoint y: 184, endPoint x: 275, endPoint y: 185, distance: 127.5
click at [275, 185] on p "Date & time: [DATE] 02:26" at bounding box center [233, 183] width 252 height 12
copy p "[DATE] 02:26"
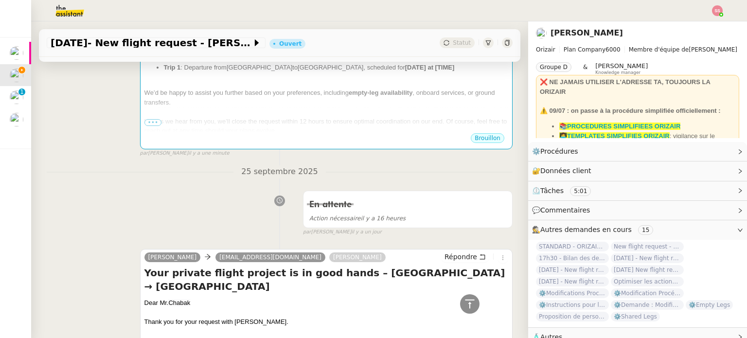
scroll to position [157, 0]
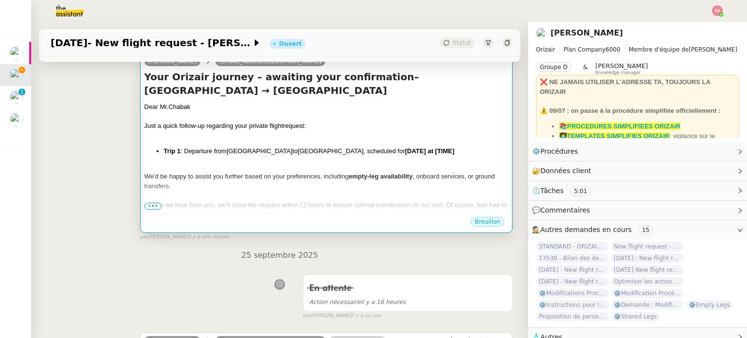
click at [352, 155] on span "[GEOGRAPHIC_DATA]" at bounding box center [331, 150] width 66 height 7
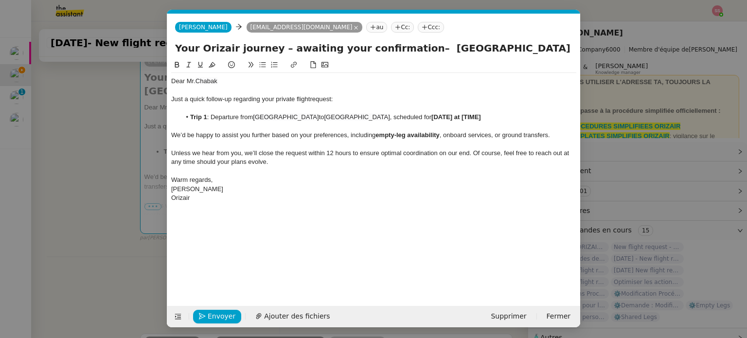
scroll to position [0, 43]
drag, startPoint x: 487, startPoint y: 120, endPoint x: 433, endPoint y: 116, distance: 53.1
click at [433, 116] on li "Trip 1 : Departure from [GEOGRAPHIC_DATA] to [GEOGRAPHIC_DATA] , scheduled for …" at bounding box center [379, 117] width 396 height 9
click at [418, 31] on nz-tag "Ccc:" at bounding box center [431, 27] width 26 height 11
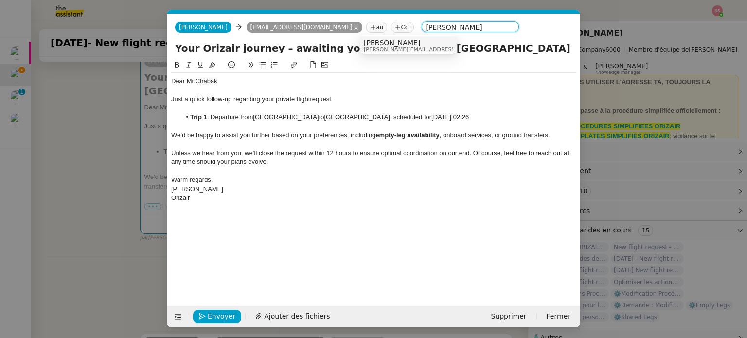
type input "[PERSON_NAME]"
click at [376, 41] on span "[PERSON_NAME]" at bounding box center [433, 43] width 138 height 8
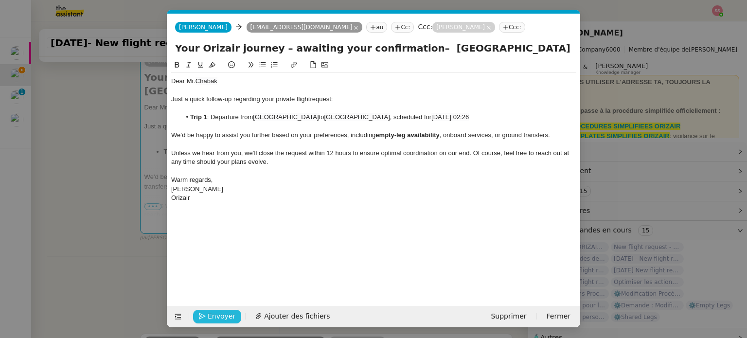
click at [227, 314] on span "Envoyer" at bounding box center [222, 316] width 28 height 11
click at [227, 314] on span "Confirmer l'envoi" at bounding box center [237, 316] width 58 height 11
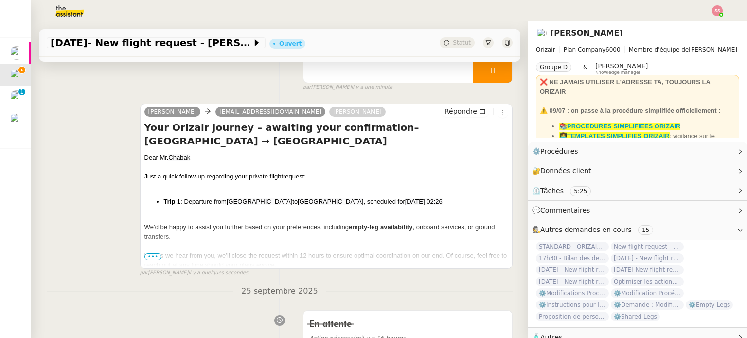
scroll to position [11, 0]
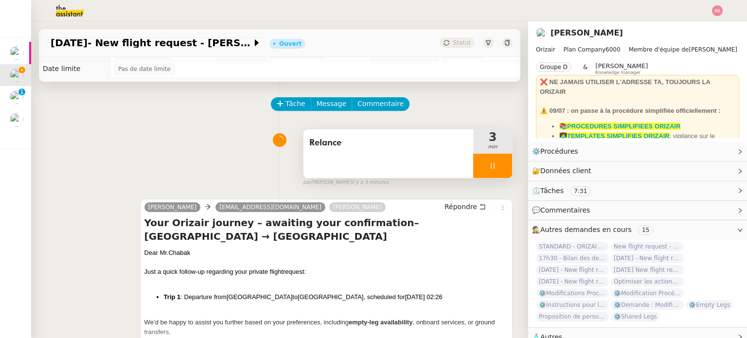
click at [498, 162] on div at bounding box center [492, 166] width 39 height 24
click at [512, 162] on button at bounding box center [512, 166] width 0 height 24
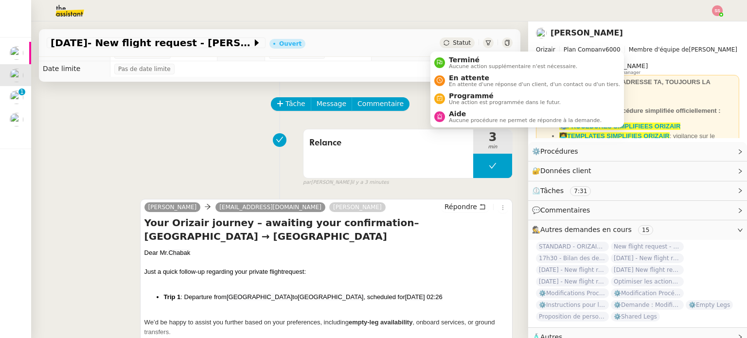
click at [453, 40] on span "Statut" at bounding box center [462, 42] width 18 height 7
click at [475, 83] on span "En attente d'une réponse d'un client, d'un contact ou d'un tiers." at bounding box center [534, 84] width 171 height 5
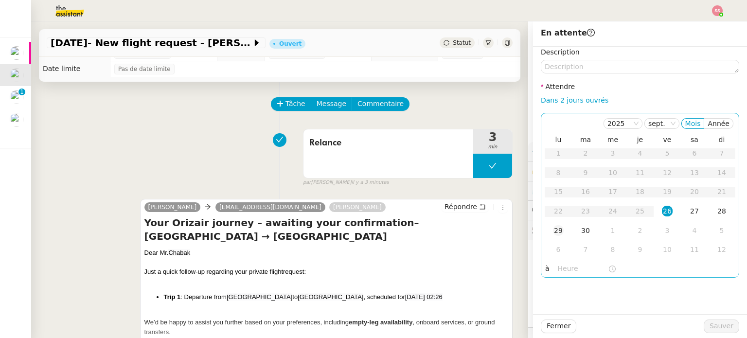
click at [553, 234] on div "29" at bounding box center [558, 230] width 11 height 11
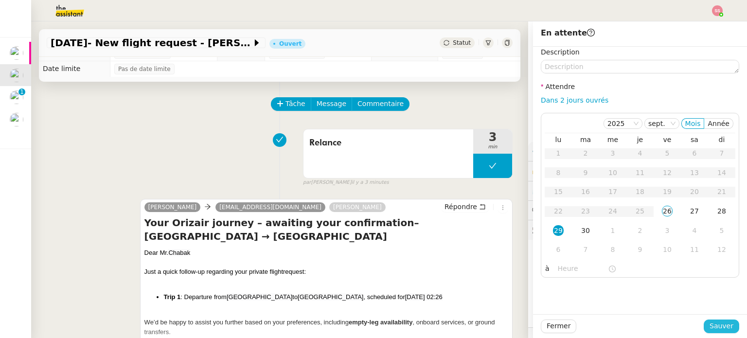
click at [712, 326] on span "Sauver" at bounding box center [722, 326] width 24 height 11
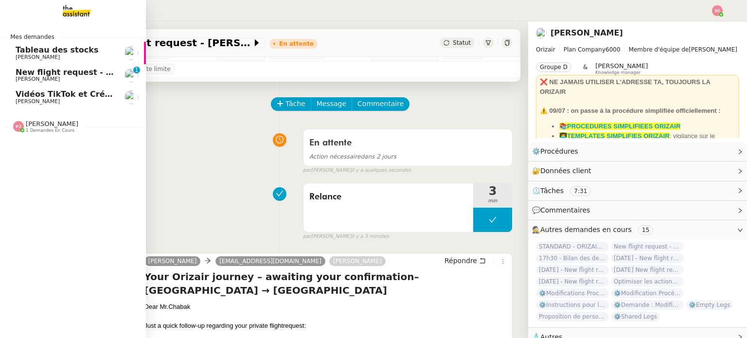
click at [42, 74] on span "New flight request - [PERSON_NAME]" at bounding box center [97, 72] width 162 height 9
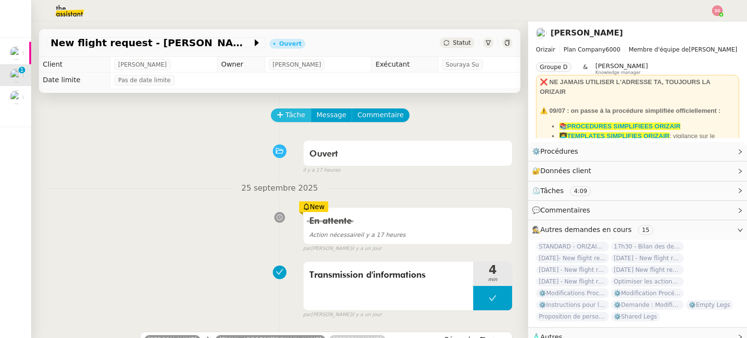
click at [295, 118] on span "Tâche" at bounding box center [296, 114] width 20 height 11
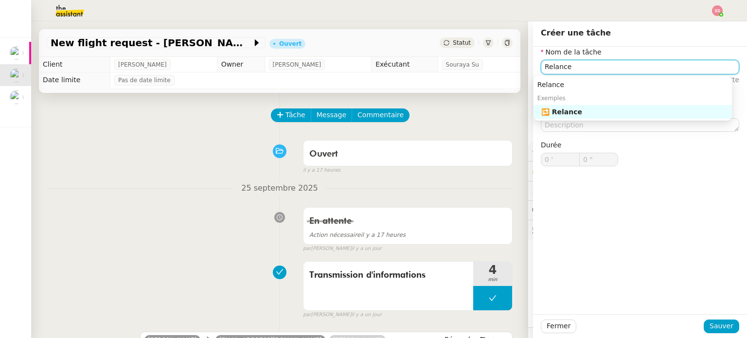
click at [613, 118] on nz-auto-option "🔁 Relance" at bounding box center [633, 112] width 198 height 14
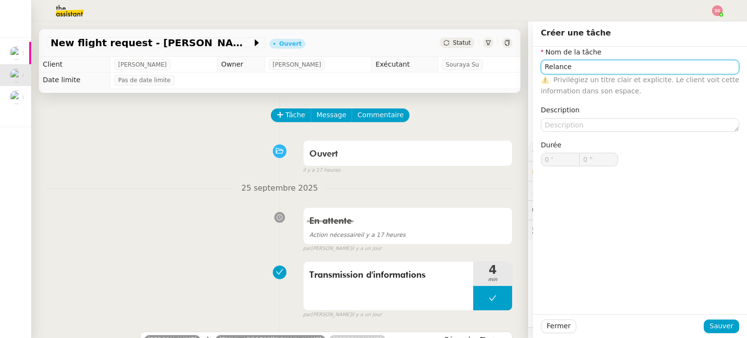
type input "Relance"
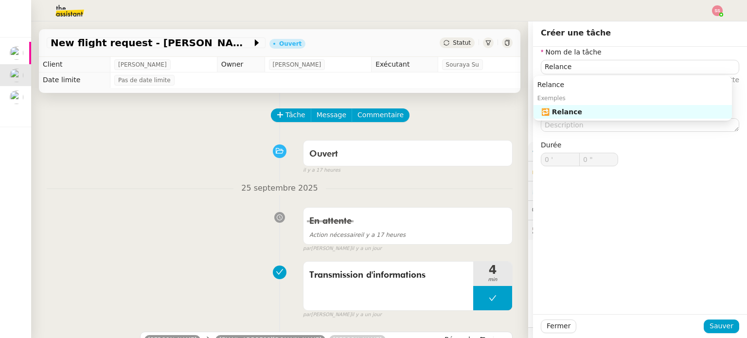
click at [617, 116] on nz-form-item "Description" at bounding box center [640, 118] width 198 height 27
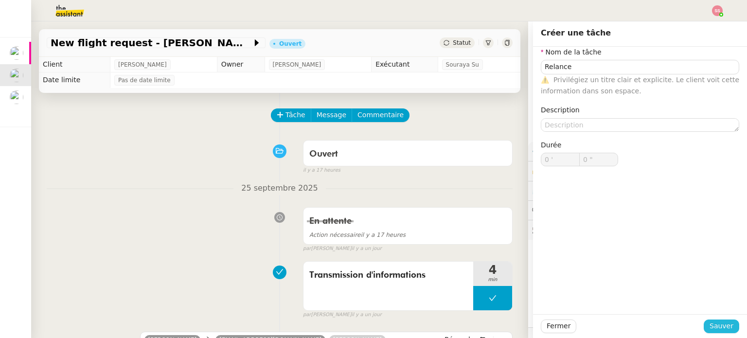
click at [720, 324] on span "Sauver" at bounding box center [722, 326] width 24 height 11
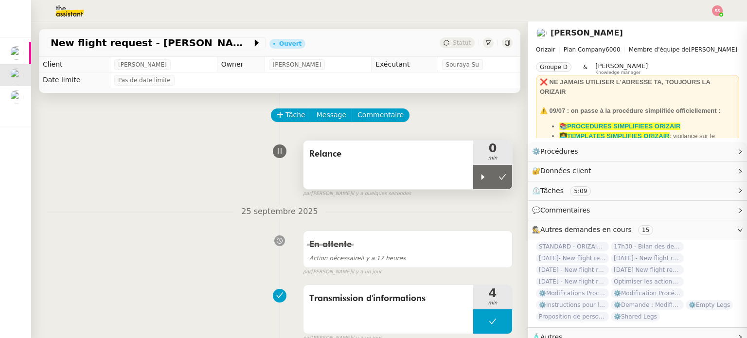
drag, startPoint x: 479, startPoint y: 177, endPoint x: 497, endPoint y: 163, distance: 23.0
click at [479, 177] on div at bounding box center [482, 177] width 19 height 24
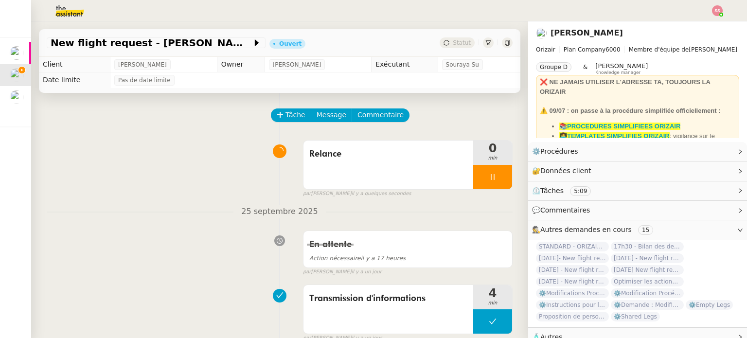
click at [722, 11] on img at bounding box center [717, 10] width 11 height 11
click at [701, 21] on li "Suivi" at bounding box center [691, 28] width 63 height 14
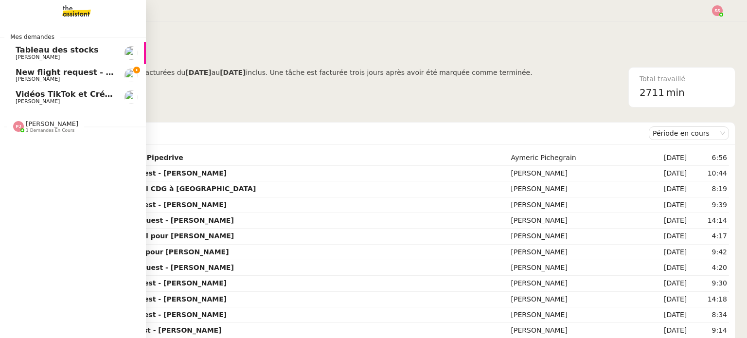
click at [35, 98] on span "Vidéos TikTok et Créatives META - septembre 2025" at bounding box center [127, 94] width 223 height 9
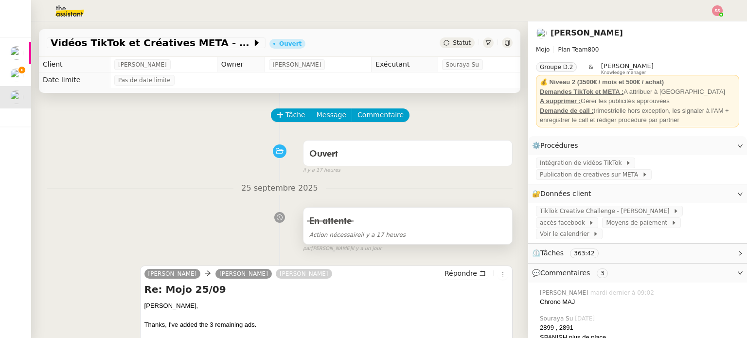
scroll to position [146, 0]
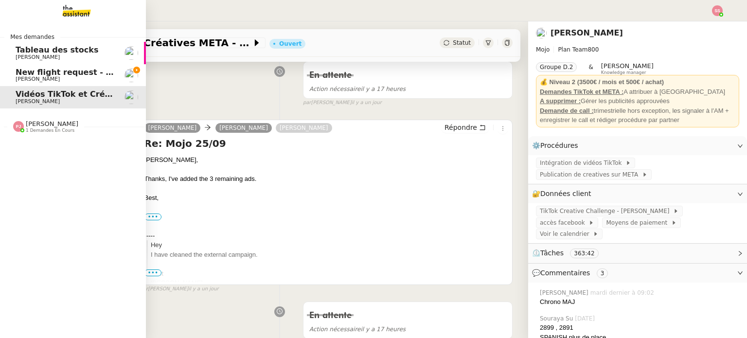
click at [48, 76] on span "[PERSON_NAME]" at bounding box center [65, 79] width 98 height 6
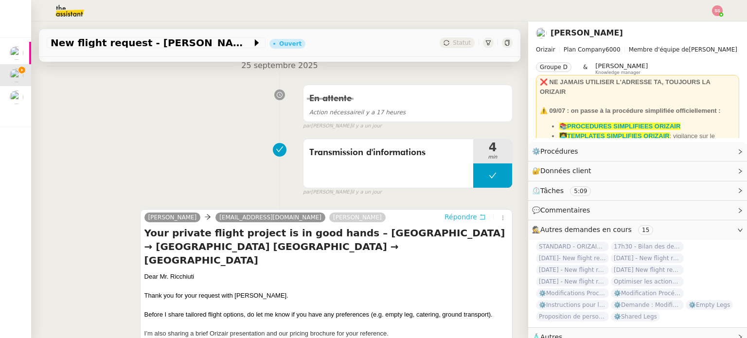
click at [454, 216] on span "Répondre" at bounding box center [461, 217] width 33 height 10
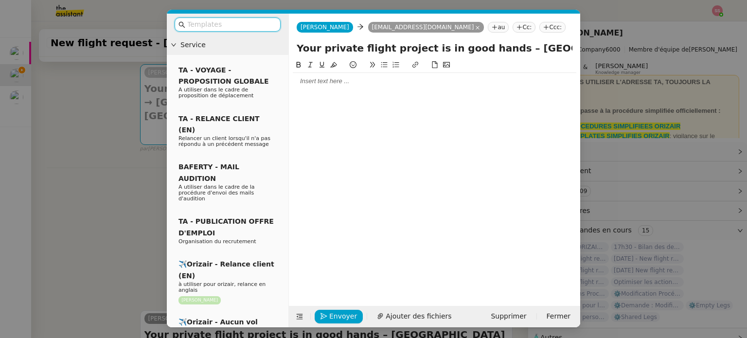
click at [271, 26] on input "text" at bounding box center [231, 24] width 88 height 11
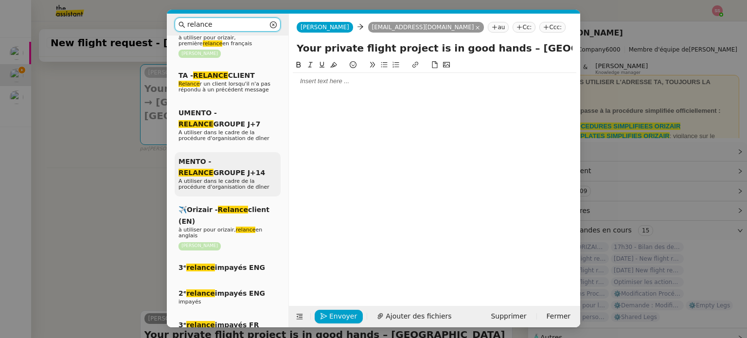
scroll to position [146, 0]
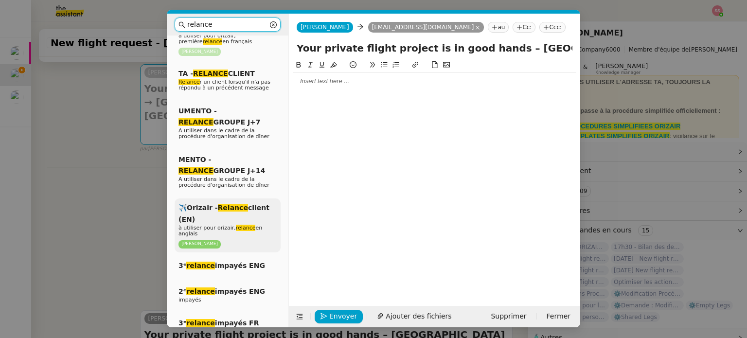
type input "relance"
click at [256, 225] on p "à utiliser pour orizair, relance en anglais" at bounding box center [228, 231] width 98 height 12
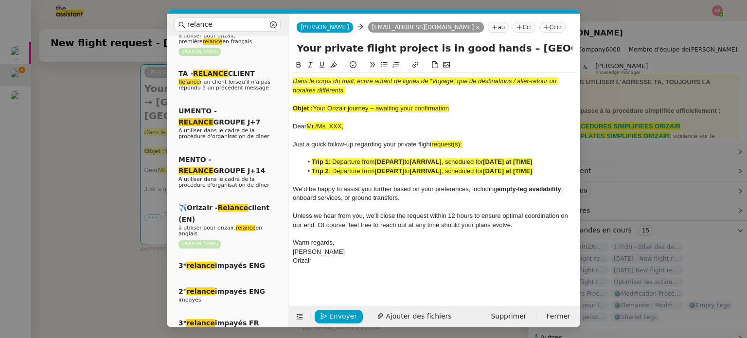
drag, startPoint x: 316, startPoint y: 110, endPoint x: 452, endPoint y: 111, distance: 136.7
click at [452, 111] on div "Objet : Your Orizair journey – awaiting your confirmation" at bounding box center [435, 108] width 284 height 9
copy span "Your Orizair journey – awaiting your confirmation"
drag, startPoint x: 491, startPoint y: 47, endPoint x: 270, endPoint y: 46, distance: 221.9
click at [270, 46] on nz-layout "relance Service Relance Bon de Commande LBP A utiliser dans le cadre de la proc…" at bounding box center [374, 171] width 414 height 314
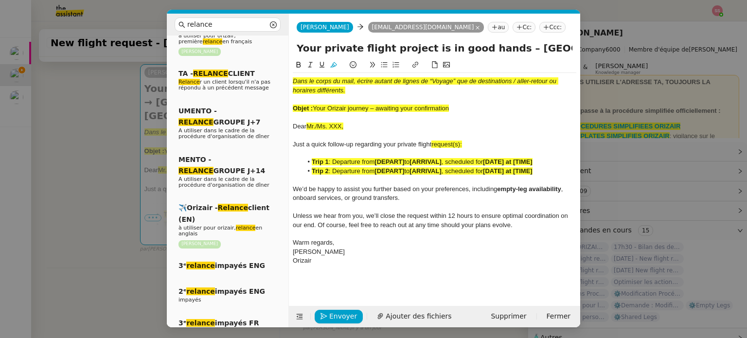
paste input "Orizair journey – awaiting your confirmation"
type input "Your Orizair journey – awaiting your confirmation – [GEOGRAPHIC_DATA] → [GEOGRA…"
drag, startPoint x: 464, startPoint y: 106, endPoint x: 253, endPoint y: 66, distance: 214.4
click at [253, 66] on nz-layout "relance Service Relance Bon de Commande LBP A utiliser dans le cadre de la proc…" at bounding box center [374, 171] width 414 height 314
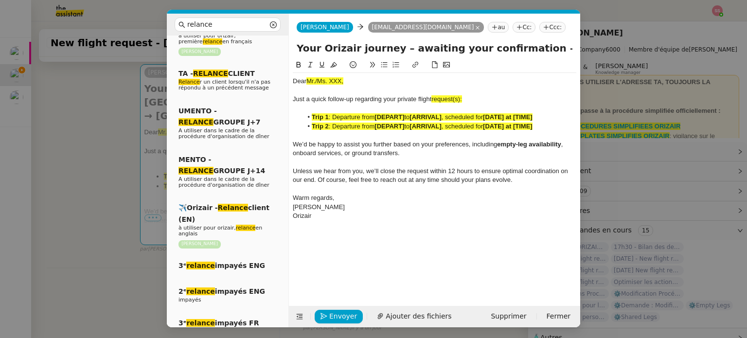
click at [126, 144] on nz-modal-container "relance Service Relance Bon de Commande LBP A utiliser dans le cadre de la proc…" at bounding box center [373, 169] width 747 height 338
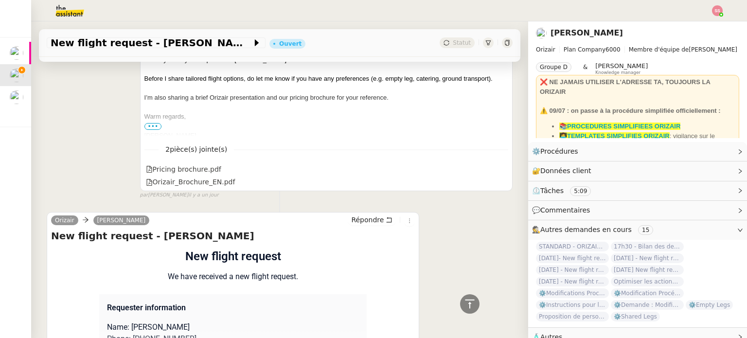
scroll to position [683, 0]
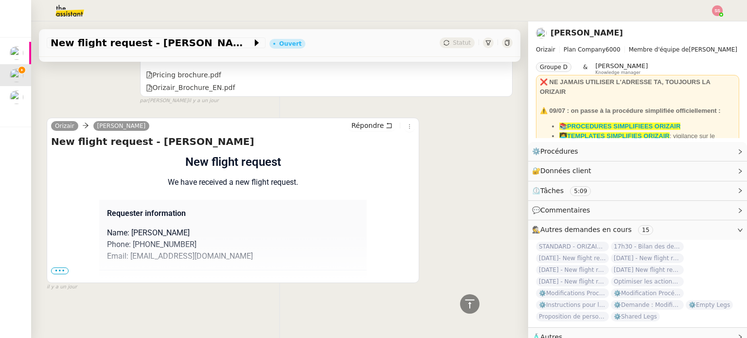
click at [62, 268] on span "•••" at bounding box center [60, 271] width 18 height 7
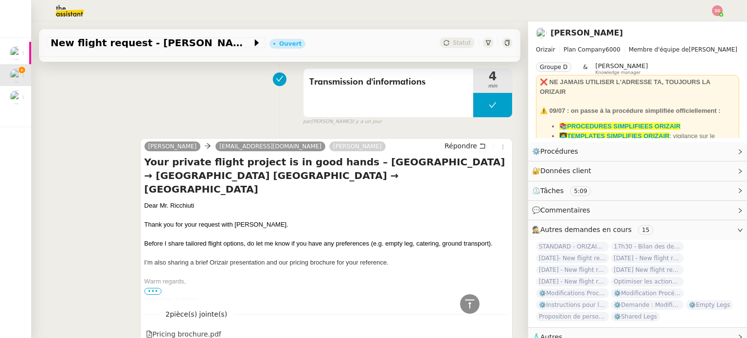
scroll to position [343, 0]
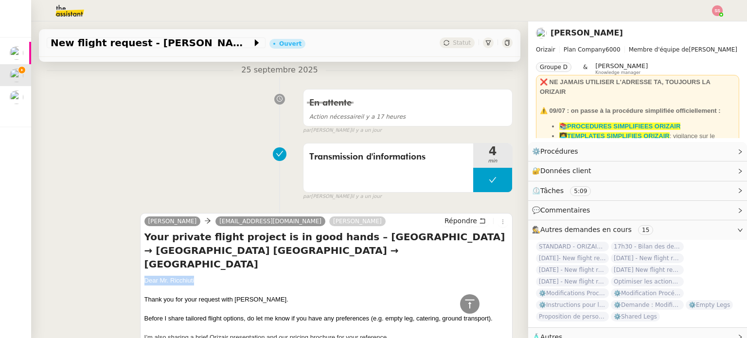
drag, startPoint x: 192, startPoint y: 267, endPoint x: 137, endPoint y: 267, distance: 55.5
click at [137, 267] on div "[PERSON_NAME] [PERSON_NAME][EMAIL_ADDRESS][DOMAIN_NAME] [PERSON_NAME] Your priv…" at bounding box center [280, 321] width 466 height 235
copy div "Dear Mr. Ricchiuti"
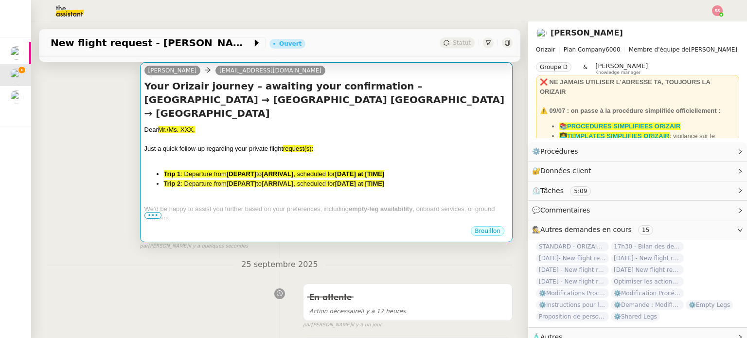
click at [263, 145] on span "Just a quick follow-up regarding your private flight" at bounding box center [213, 148] width 139 height 7
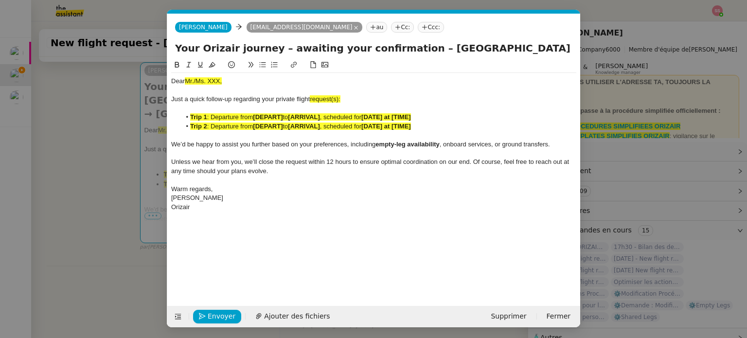
scroll to position [0, 42]
drag, startPoint x: 226, startPoint y: 79, endPoint x: 161, endPoint y: 72, distance: 65.7
click at [161, 72] on nz-modal-container "relance Service Relance Bon de Commande LBP A utiliser dans le cadre de la proc…" at bounding box center [373, 169] width 747 height 338
click at [344, 99] on div "Just a quick follow-up regarding your private flight request(s):" at bounding box center [373, 99] width 405 height 9
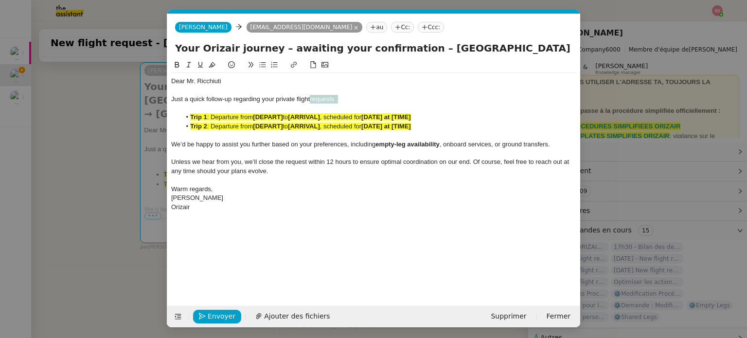
drag, startPoint x: 350, startPoint y: 99, endPoint x: 312, endPoint y: 99, distance: 37.5
click at [312, 99] on div "Just a quick follow-up regarding your private flight requests :" at bounding box center [373, 99] width 405 height 9
click at [215, 64] on icon at bounding box center [212, 64] width 7 height 7
click at [430, 119] on li "Trip 1 : Departure from [DEPART] to [ARRIVAL] , scheduled for [DATE] at [TIME]" at bounding box center [379, 117] width 396 height 9
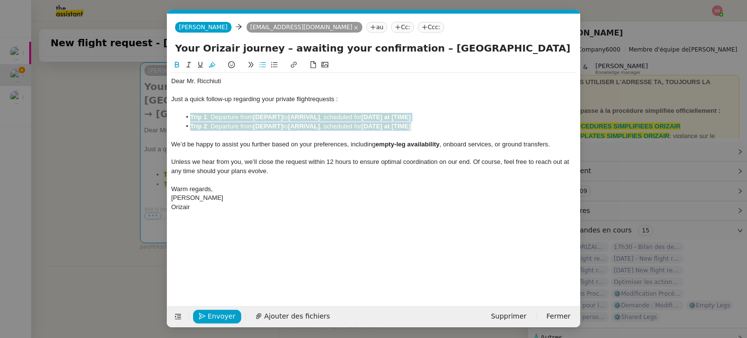
drag, startPoint x: 424, startPoint y: 126, endPoint x: 183, endPoint y: 118, distance: 241.4
click at [183, 118] on ul "Trip 1 : Departure from [DEPART] to [ARRIVAL] , scheduled for [DATE] at [TIME] …" at bounding box center [373, 122] width 405 height 18
click at [215, 60] on button at bounding box center [212, 64] width 12 height 11
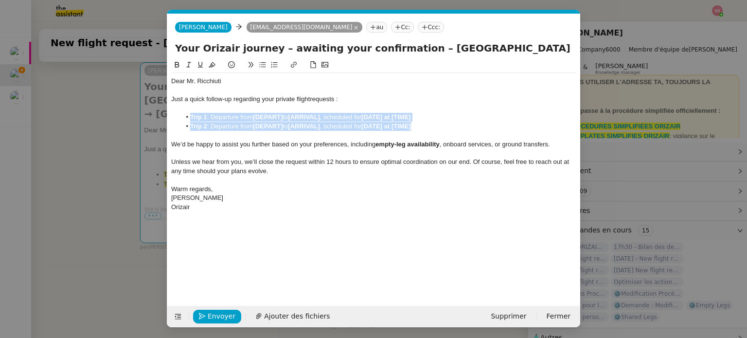
click at [210, 122] on li "Trip 2 : Departure from [DEPART] to [ARRIVAL] , scheduled for [DATE] at [TIME]" at bounding box center [379, 126] width 396 height 9
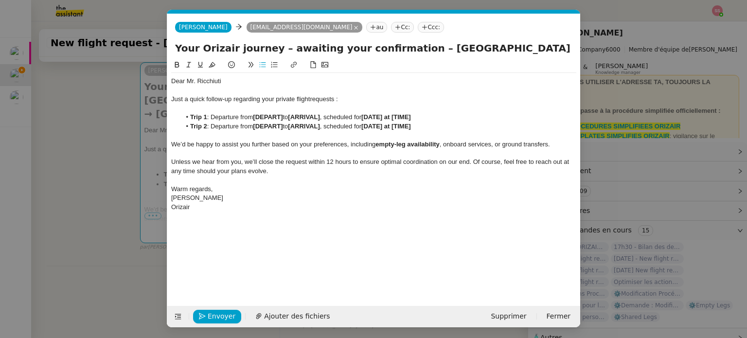
click at [91, 177] on nz-modal-container "relance Service Relance Bon de Commande LBP A utiliser dans le cadre de la proc…" at bounding box center [373, 169] width 747 height 338
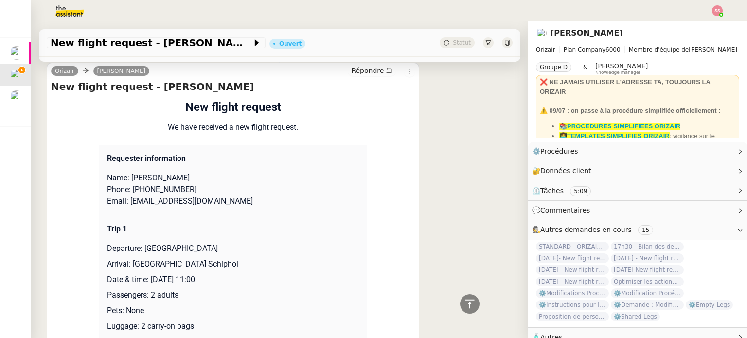
scroll to position [780, 0]
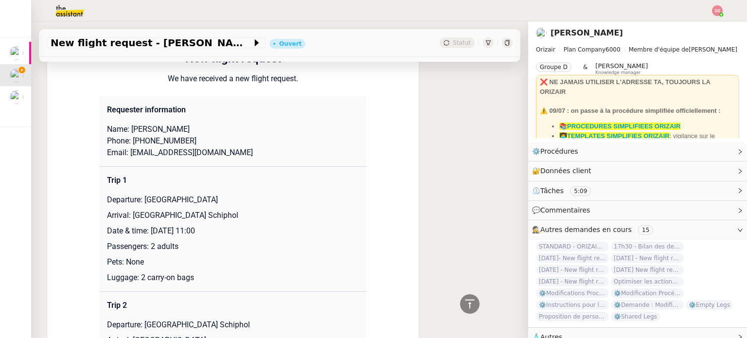
drag, startPoint x: 143, startPoint y: 201, endPoint x: 209, endPoint y: 198, distance: 66.7
click at [209, 198] on p "Departure: [GEOGRAPHIC_DATA]" at bounding box center [233, 200] width 252 height 12
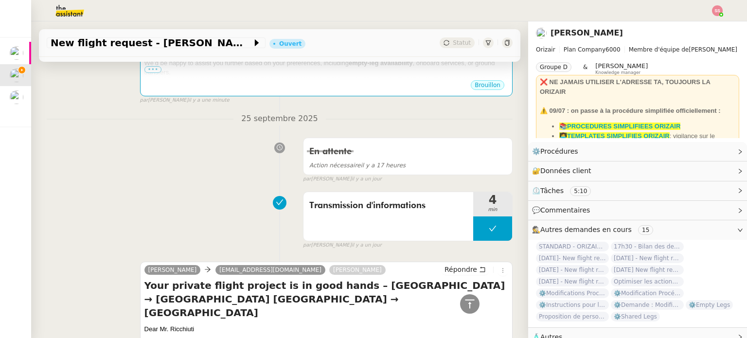
scroll to position [148, 0]
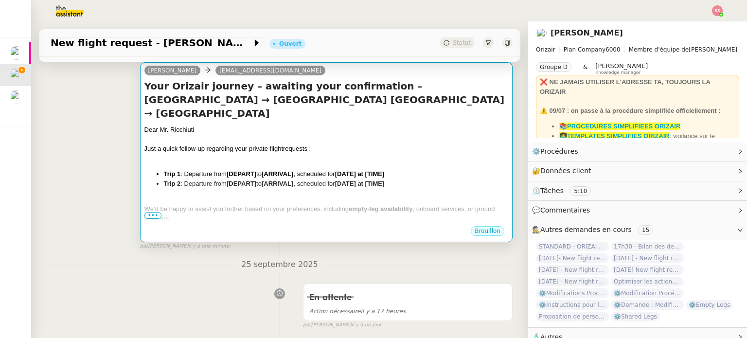
click at [290, 153] on div "Dear Mr. Ricchiuti Just a quick follow-up regarding your private flight request…" at bounding box center [326, 207] width 364 height 164
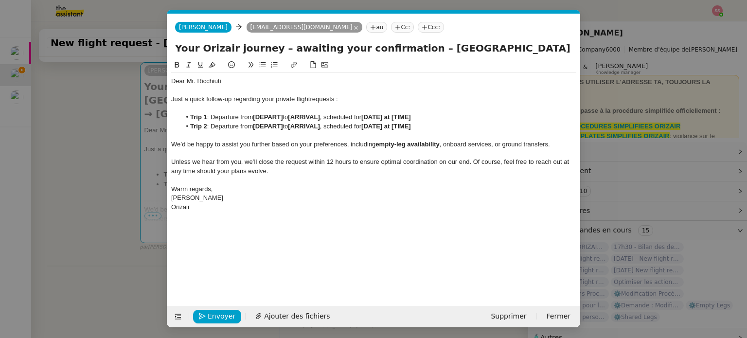
scroll to position [0, 42]
drag, startPoint x: 285, startPoint y: 115, endPoint x: 255, endPoint y: 118, distance: 29.3
click at [255, 118] on li "Trip 1 : Departure from [DEPART] to [ARRIVAL] , scheduled for [DATE] at [TIME]" at bounding box center [379, 117] width 396 height 9
click at [320, 126] on strong "[ARRIVAL]" at bounding box center [304, 126] width 32 height 7
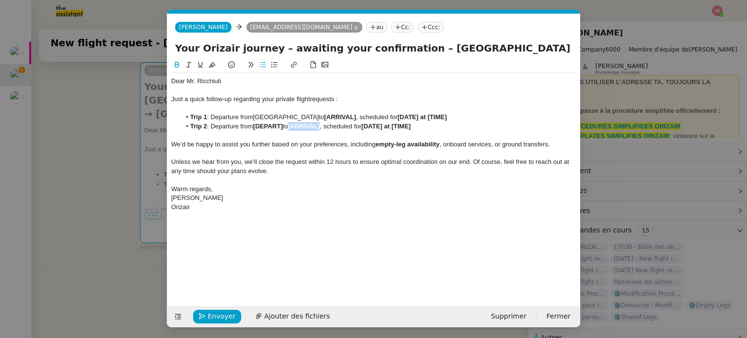
drag, startPoint x: 327, startPoint y: 126, endPoint x: 295, endPoint y: 126, distance: 32.1
click at [295, 126] on li "Trip 2 : Departure from [DEPART] to [ARRIVAL] , scheduled for [DATE] at [TIME]" at bounding box center [379, 126] width 396 height 9
click at [105, 202] on nz-modal-container "relance Service Relance Bon de Commande LBP A utiliser dans le cadre de la proc…" at bounding box center [373, 169] width 747 height 338
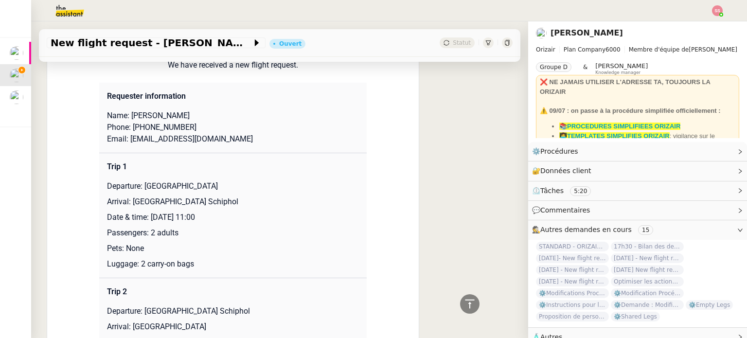
scroll to position [878, 0]
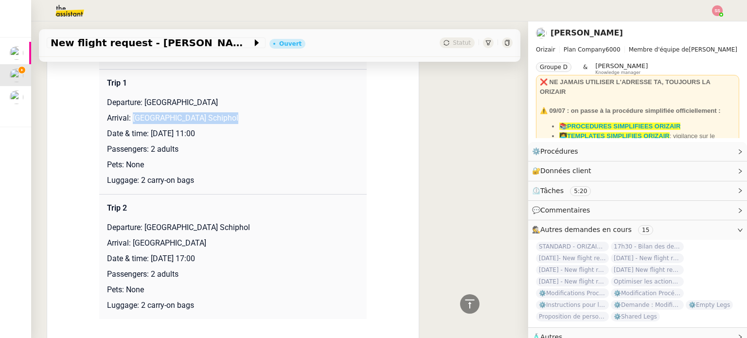
drag, startPoint x: 128, startPoint y: 124, endPoint x: 245, endPoint y: 119, distance: 116.4
click at [245, 119] on p "Arrival: [GEOGRAPHIC_DATA] Schiphol" at bounding box center [233, 118] width 252 height 12
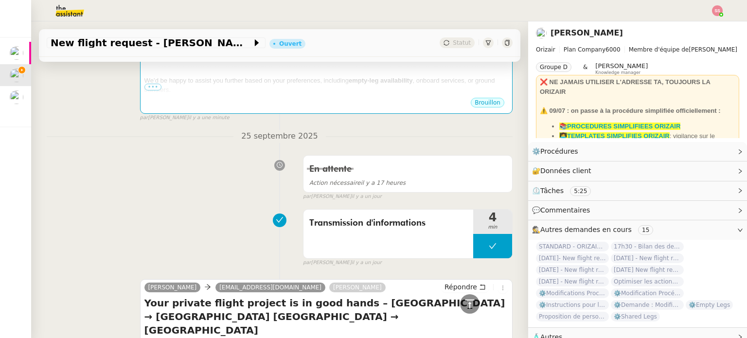
scroll to position [197, 0]
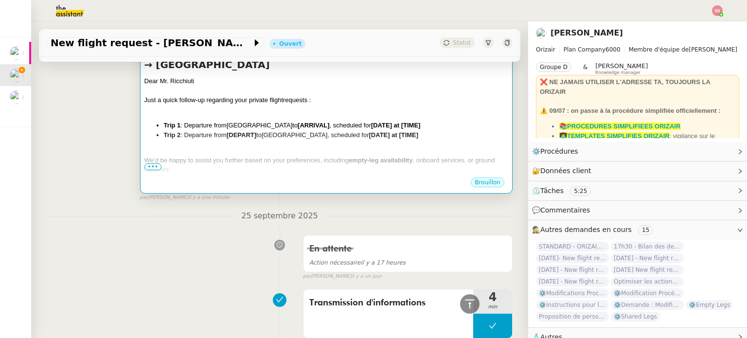
click at [314, 130] on div "Dear Mr. Ricchiuti Just a quick follow-up regarding your private flight request…" at bounding box center [326, 158] width 364 height 164
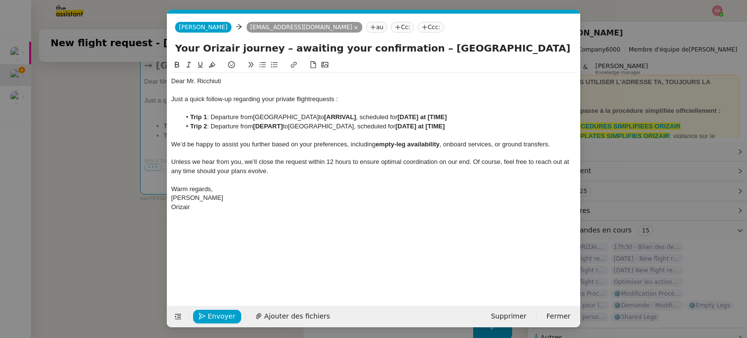
scroll to position [0, 42]
drag, startPoint x: 348, startPoint y: 116, endPoint x: 317, endPoint y: 119, distance: 30.7
click at [325, 119] on strong "[ARRIVAL]" at bounding box center [341, 116] width 32 height 7
drag, startPoint x: 286, startPoint y: 126, endPoint x: 256, endPoint y: 127, distance: 30.2
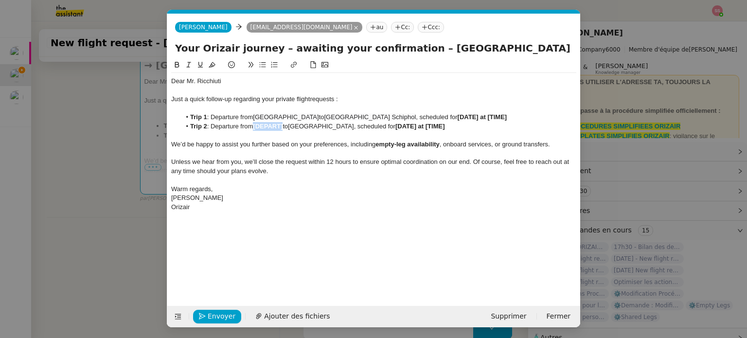
click at [256, 127] on li "Trip 2 : Departure from [DEPART] to [GEOGRAPHIC_DATA] , scheduled for [DATE] at…" at bounding box center [379, 126] width 396 height 9
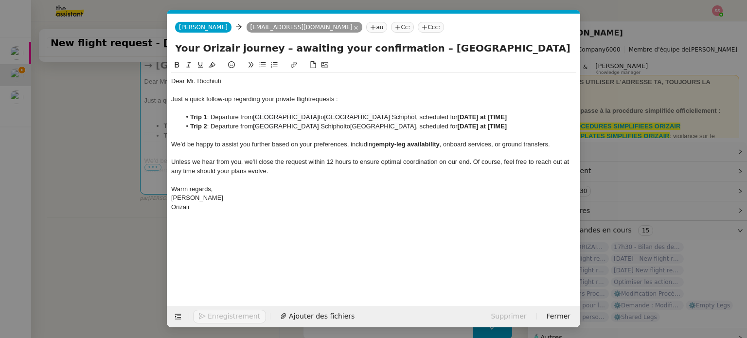
click at [121, 171] on nz-modal-container "relance Service Relance Bon de Commande LBP A utiliser dans le cadre de la proc…" at bounding box center [373, 169] width 747 height 338
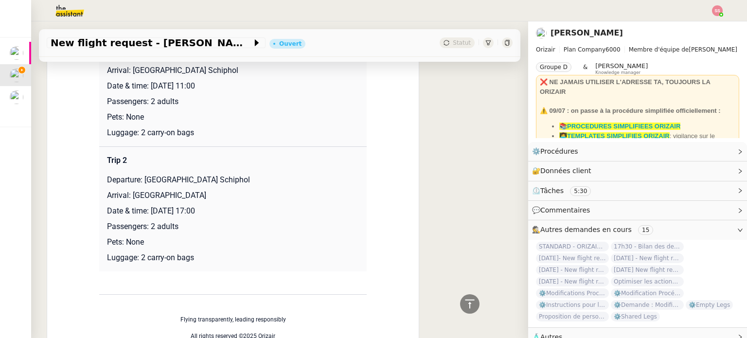
scroll to position [926, 0]
drag, startPoint x: 149, startPoint y: 88, endPoint x: 269, endPoint y: 89, distance: 119.7
click at [269, 89] on p "Date & time: [DATE] 11:00" at bounding box center [233, 85] width 252 height 12
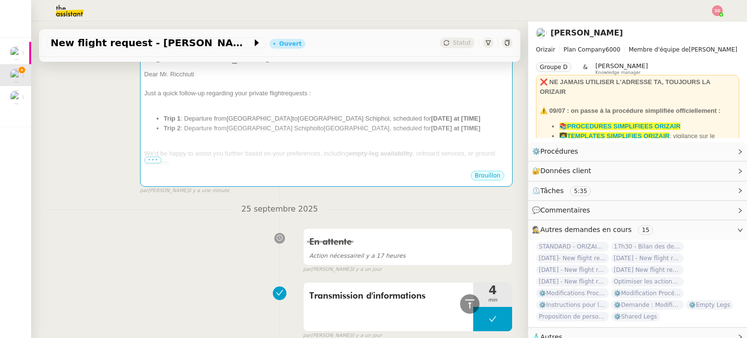
scroll to position [197, 0]
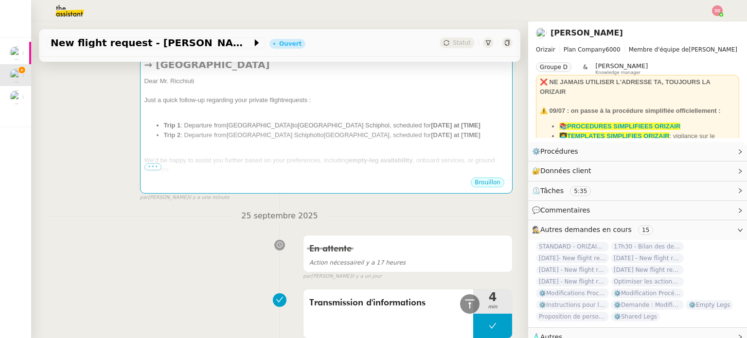
click at [354, 157] on strong "empty-leg availability" at bounding box center [381, 160] width 64 height 7
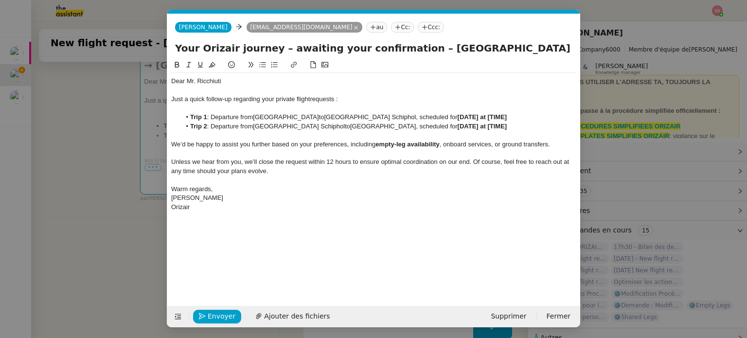
scroll to position [0, 42]
drag, startPoint x: 500, startPoint y: 118, endPoint x: 438, endPoint y: 117, distance: 62.3
click at [438, 117] on li "Trip 1 : Departure from [GEOGRAPHIC_DATA] to [GEOGRAPHIC_DATA] Schiphol , sched…" at bounding box center [379, 117] width 396 height 9
click at [65, 192] on nz-modal-container "relance Service Relance Bon de Commande LBP A utiliser dans le cadre de la proc…" at bounding box center [373, 169] width 747 height 338
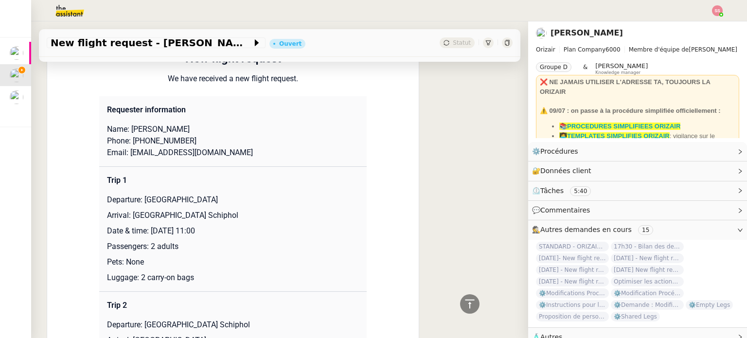
scroll to position [878, 0]
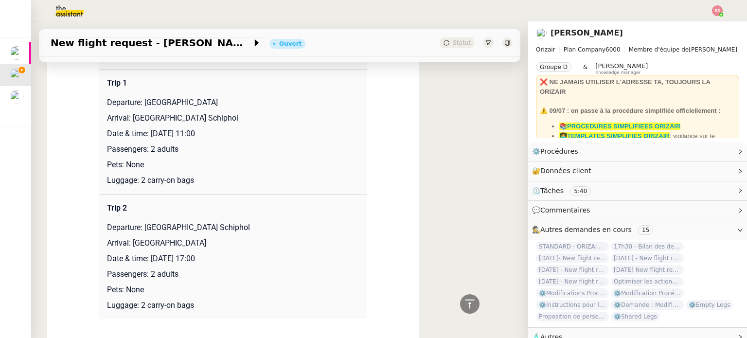
drag, startPoint x: 150, startPoint y: 262, endPoint x: 249, endPoint y: 251, distance: 99.9
click at [249, 251] on td "Trip 2 Departure: [GEOGRAPHIC_DATA] Schiphol Arrival: [GEOGRAPHIC_DATA] Date & …" at bounding box center [233, 256] width 268 height 125
click at [227, 262] on p "Date & time: [DATE] 17:00" at bounding box center [233, 259] width 252 height 12
drag, startPoint x: 223, startPoint y: 264, endPoint x: 149, endPoint y: 260, distance: 74.1
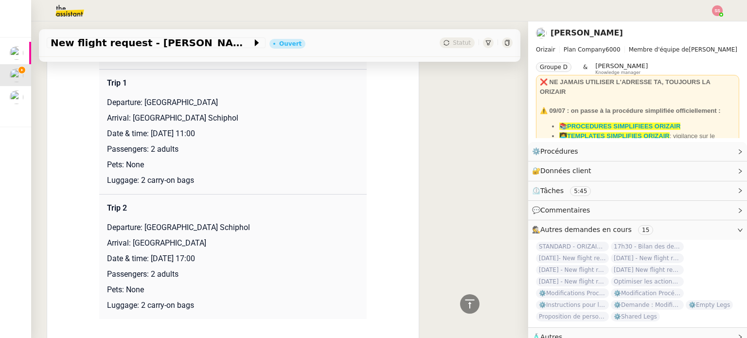
click at [149, 260] on p "Date & time: [DATE] 17:00" at bounding box center [233, 259] width 252 height 12
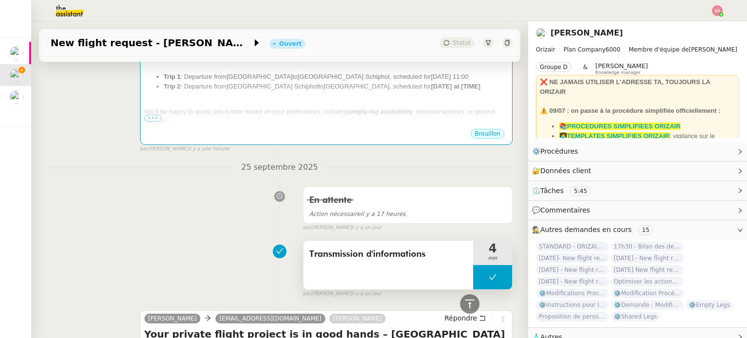
scroll to position [148, 0]
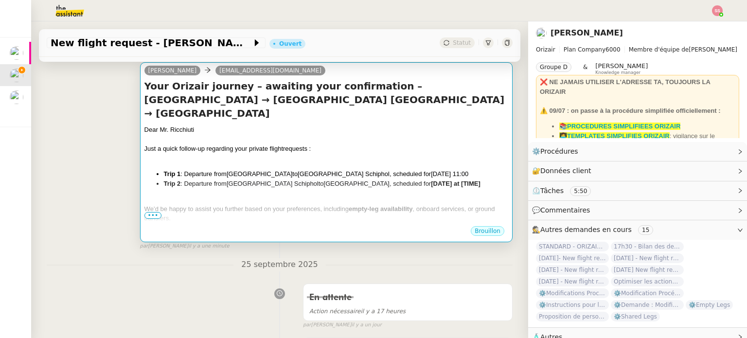
click at [400, 205] on strong "empty-leg availability" at bounding box center [381, 208] width 64 height 7
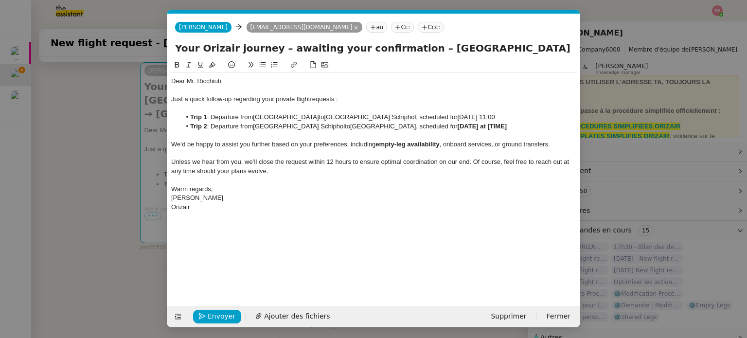
scroll to position [0, 42]
drag, startPoint x: 494, startPoint y: 126, endPoint x: 440, endPoint y: 128, distance: 54.5
click at [440, 128] on li "Trip 2 : Departure from [GEOGRAPHIC_DATA] [GEOGRAPHIC_DATA] to [GEOGRAPHIC_DATA…" at bounding box center [379, 126] width 396 height 9
paste div
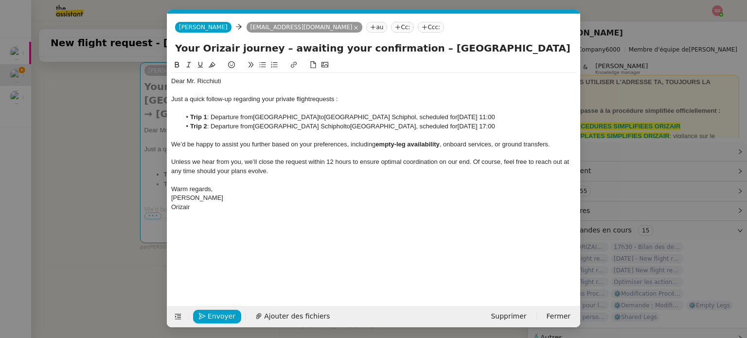
click at [418, 27] on nz-tag "Ccc:" at bounding box center [431, 27] width 26 height 11
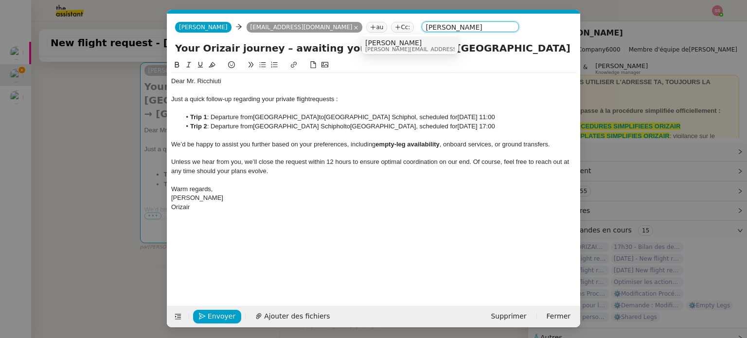
type input "[PERSON_NAME]"
click at [385, 42] on span "[PERSON_NAME]" at bounding box center [434, 43] width 138 height 8
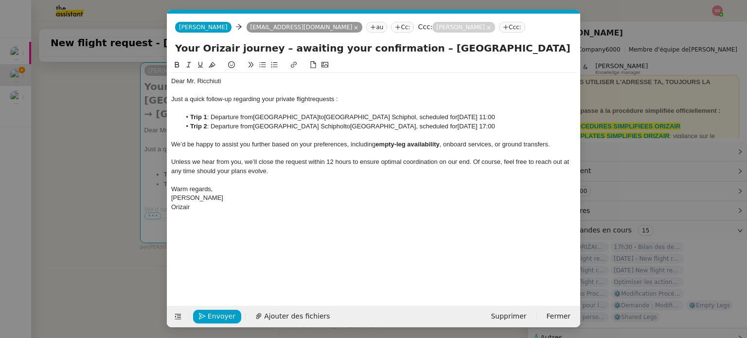
click at [461, 146] on span ", onboard services, or ground transfers." at bounding box center [495, 144] width 110 height 7
click at [448, 48] on input "Your Orizair journey – awaiting your confirmation – [GEOGRAPHIC_DATA] → [GEOGRA…" at bounding box center [373, 48] width 397 height 15
drag, startPoint x: 473, startPoint y: 52, endPoint x: 662, endPoint y: 64, distance: 189.6
click at [662, 64] on nz-modal-container "relance Service Relance Bon de Commande LBP A utiliser dans le cadre de la proc…" at bounding box center [373, 169] width 747 height 338
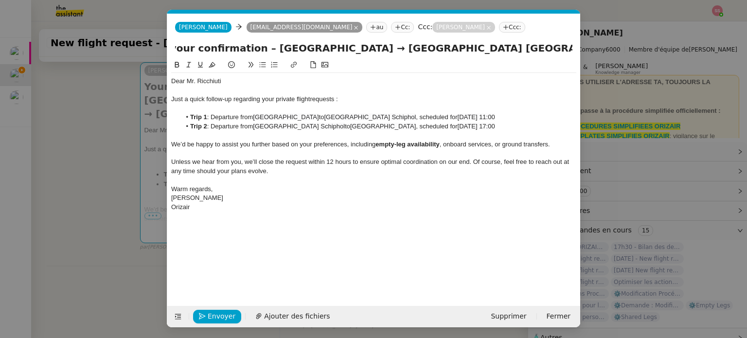
click at [440, 164] on span "Unless we hear from you, we’ll close the request within 12 hours to ensure opti…" at bounding box center [371, 166] width 400 height 16
click at [218, 316] on span "Envoyer" at bounding box center [222, 316] width 28 height 11
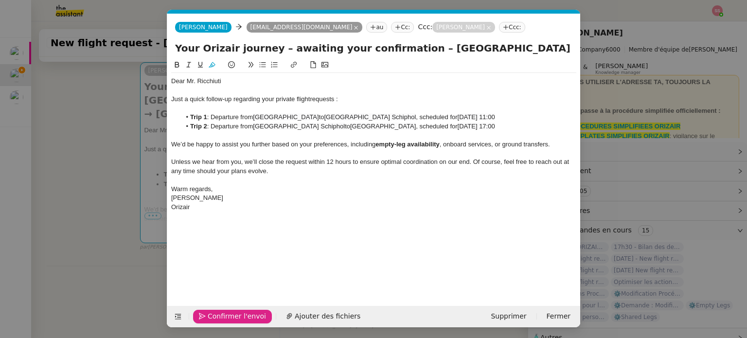
click at [218, 316] on span "Confirmer l'envoi" at bounding box center [237, 316] width 58 height 11
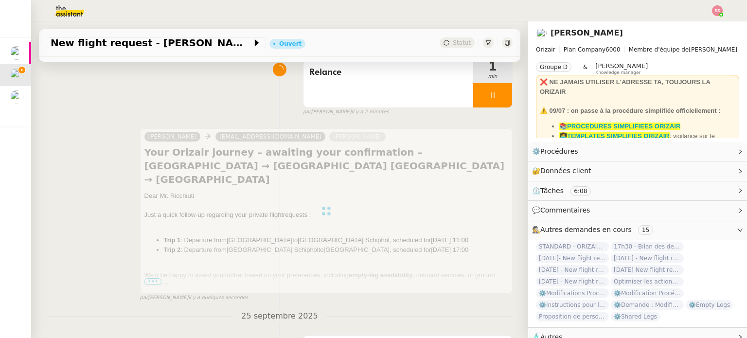
scroll to position [51, 0]
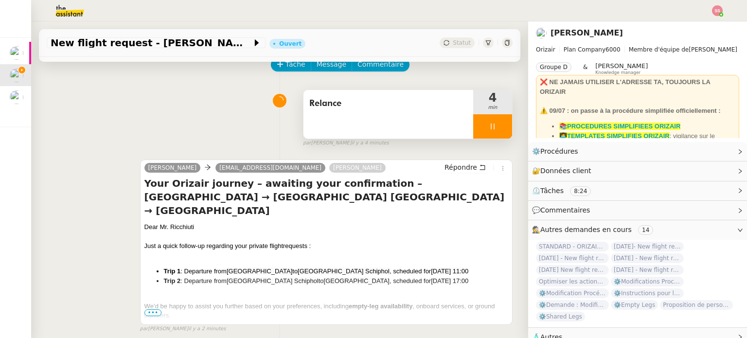
click at [485, 114] on div "4 min" at bounding box center [492, 102] width 39 height 24
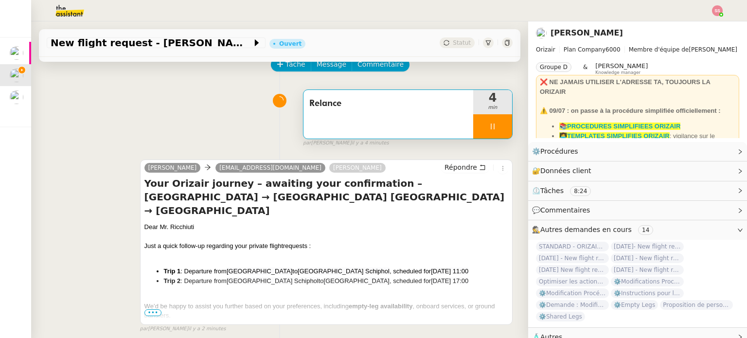
click at [494, 126] on div at bounding box center [492, 126] width 39 height 24
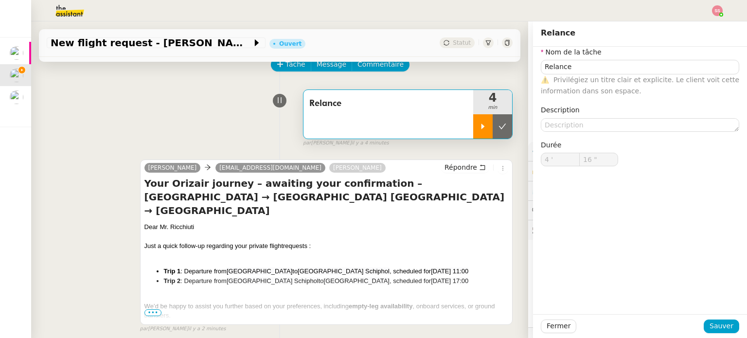
click at [494, 126] on button at bounding box center [502, 126] width 19 height 24
type input "Relance"
type input "4 '"
type input "15 ""
type input "Relance"
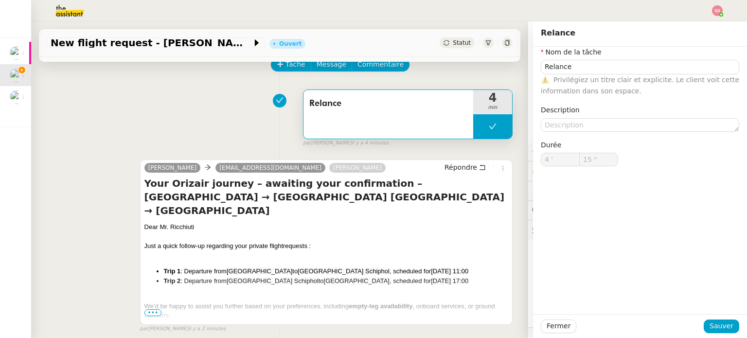
type input "4 '"
type input "15 ""
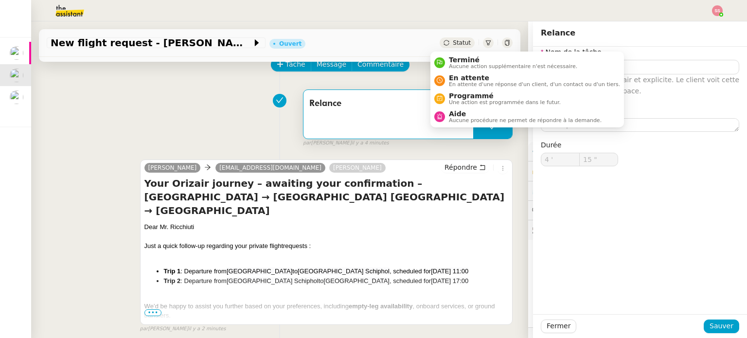
click at [442, 42] on div "Statut" at bounding box center [457, 42] width 35 height 11
type input "Relance"
type input "4 '"
type input "15 ""
click at [462, 76] on span "En attente" at bounding box center [534, 78] width 171 height 8
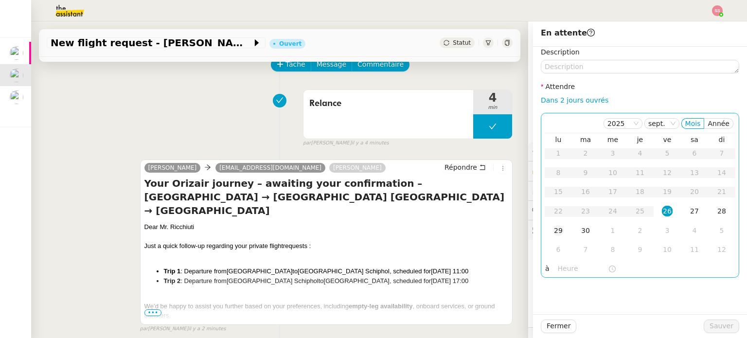
click at [559, 231] on td "29" at bounding box center [558, 230] width 27 height 19
click at [580, 231] on div "30" at bounding box center [585, 230] width 11 height 11
click at [557, 226] on td "29" at bounding box center [558, 230] width 27 height 19
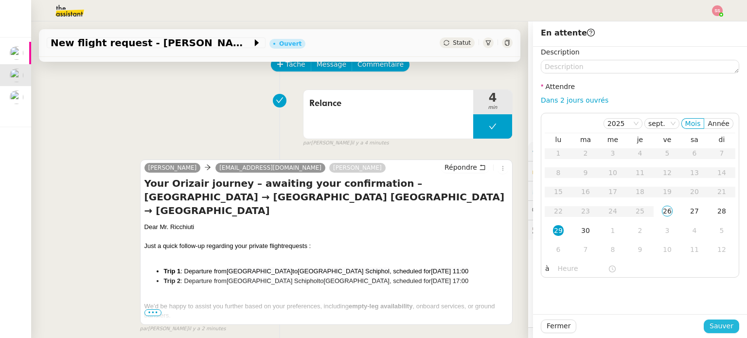
click at [704, 322] on button "Sauver" at bounding box center [722, 327] width 36 height 14
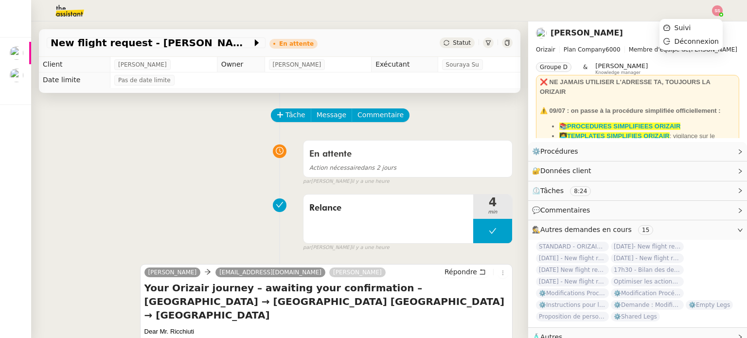
click at [718, 7] on img at bounding box center [717, 10] width 11 height 11
click at [700, 20] on ul "Suivi Déconnexion" at bounding box center [691, 34] width 63 height 31
click at [699, 23] on li "Suivi" at bounding box center [691, 28] width 63 height 14
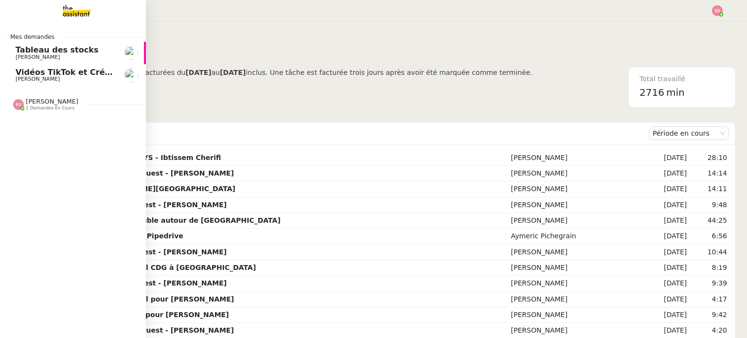
click at [67, 79] on span "[PERSON_NAME]" at bounding box center [65, 79] width 98 height 6
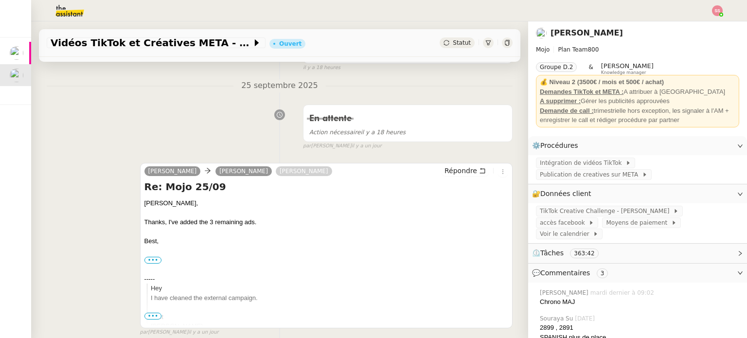
scroll to position [97, 0]
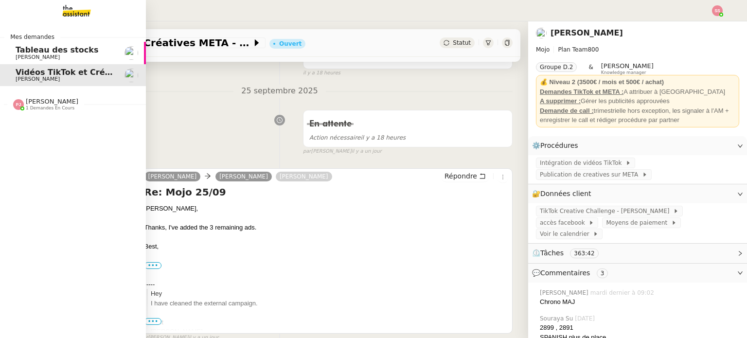
click at [34, 103] on span "[PERSON_NAME]" at bounding box center [52, 101] width 53 height 7
click at [55, 122] on span "Précomptabilité ANATHA + WWWINVEST - septembre 2025" at bounding box center [145, 122] width 259 height 9
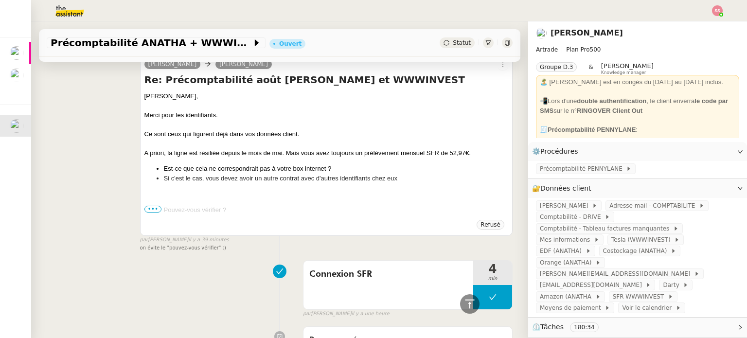
scroll to position [195, 0]
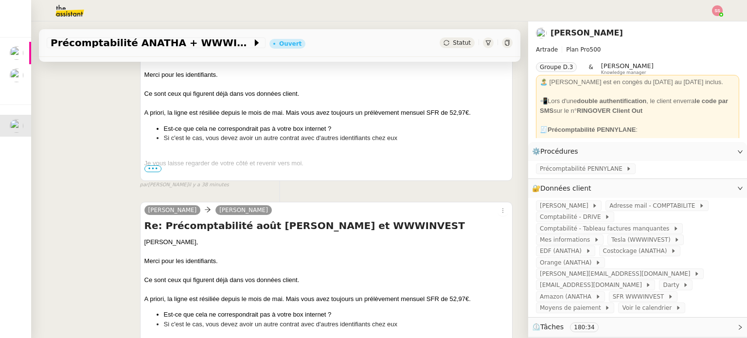
click at [150, 171] on span "•••" at bounding box center [153, 168] width 18 height 7
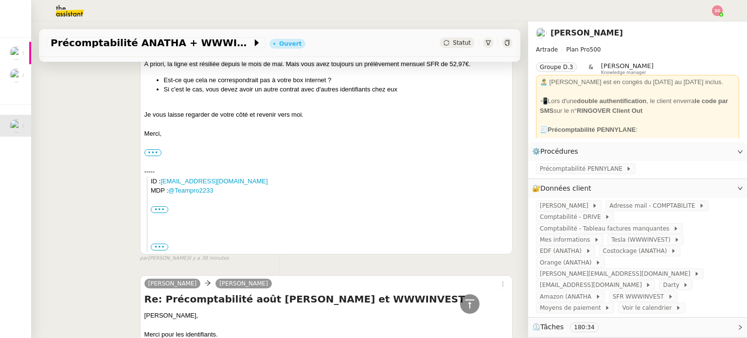
scroll to position [0, 0]
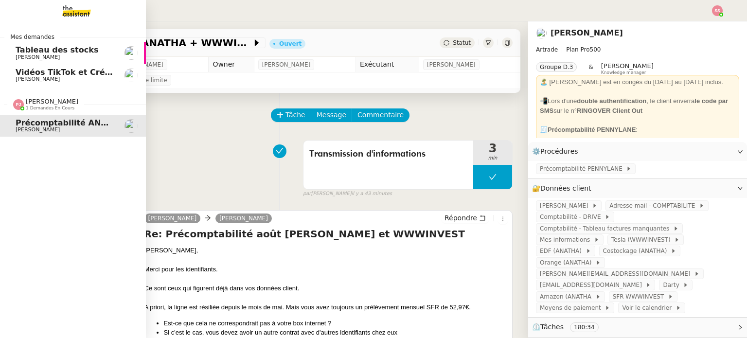
click at [81, 70] on span "Vidéos TikTok et Créatives META - septembre 2025" at bounding box center [127, 72] width 223 height 9
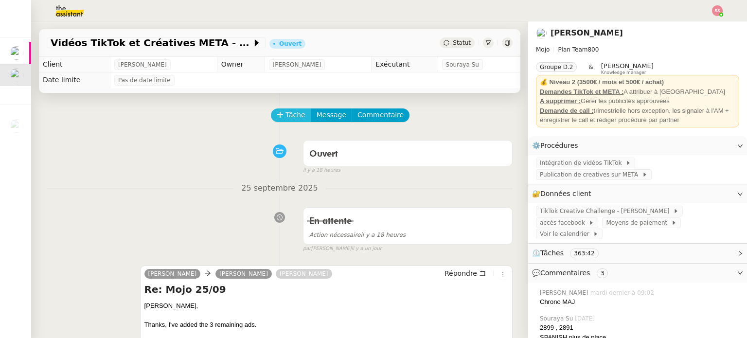
click at [286, 120] on span "Tâche" at bounding box center [296, 114] width 20 height 11
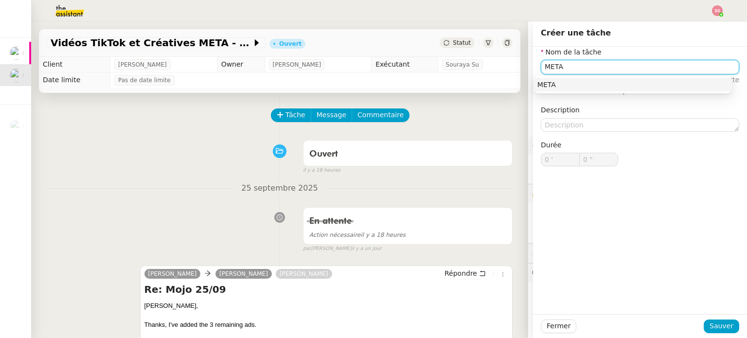
click at [621, 79] on nz-auto-option "META" at bounding box center [633, 85] width 198 height 14
type input "META"
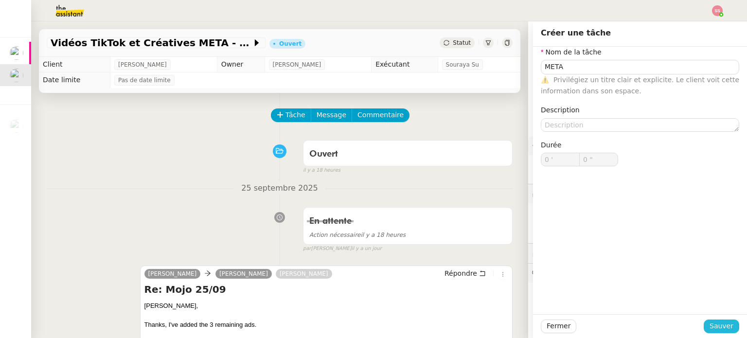
click at [720, 325] on span "Sauver" at bounding box center [722, 326] width 24 height 11
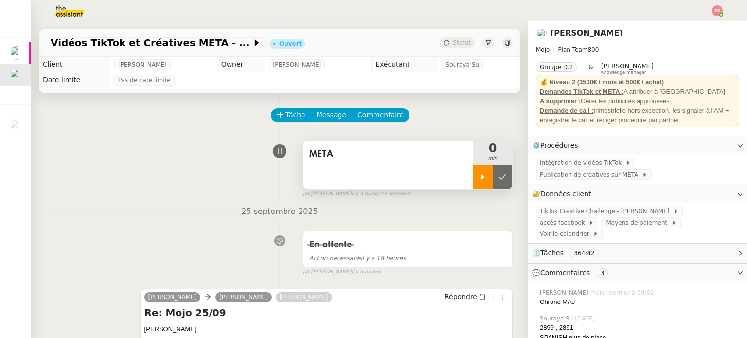
click at [475, 186] on div at bounding box center [482, 177] width 19 height 24
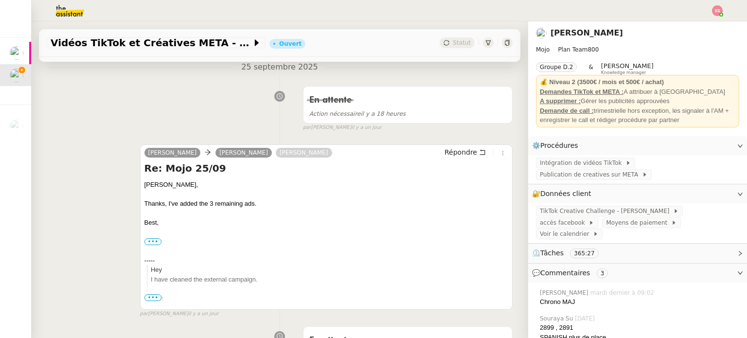
scroll to position [146, 0]
click at [451, 156] on span "Répondre" at bounding box center [461, 151] width 33 height 10
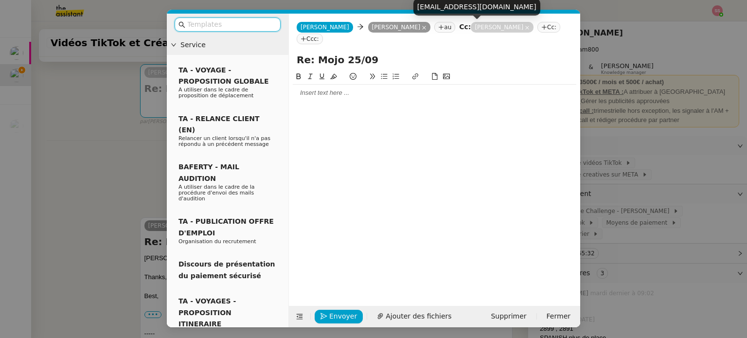
click at [525, 26] on icon at bounding box center [527, 27] width 5 height 5
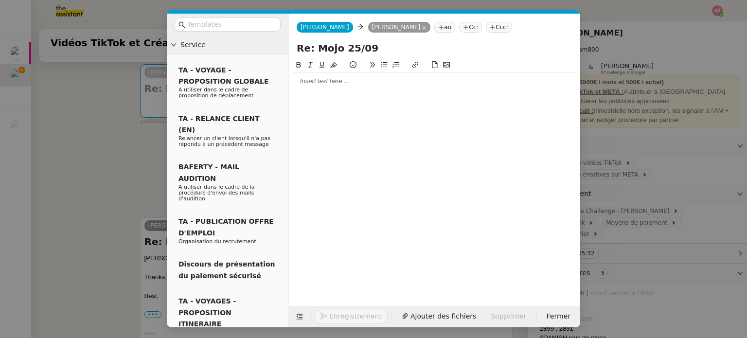
click at [346, 49] on input "Re: Mojo 25/09" at bounding box center [435, 48] width 276 height 15
type input "Re: Mojo 26/09"
click at [344, 84] on div at bounding box center [435, 81] width 284 height 9
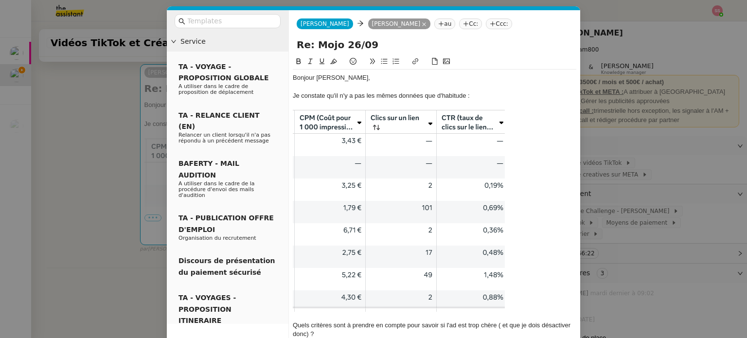
scroll to position [21, 0]
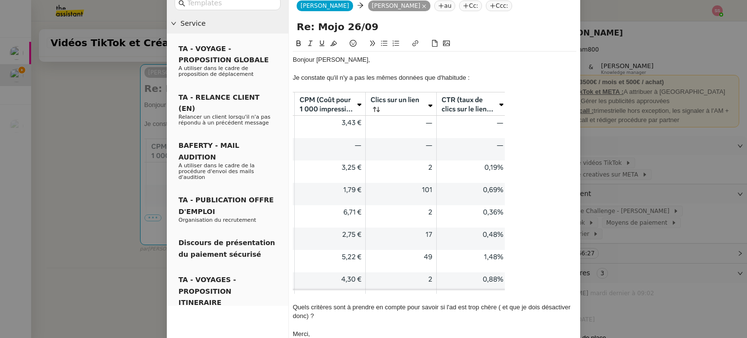
click at [293, 308] on div "Quels critères sont à prendre en compte pour savoir si l'ad est trop chère ( et…" at bounding box center [435, 312] width 284 height 18
click at [382, 46] on icon at bounding box center [384, 43] width 7 height 7
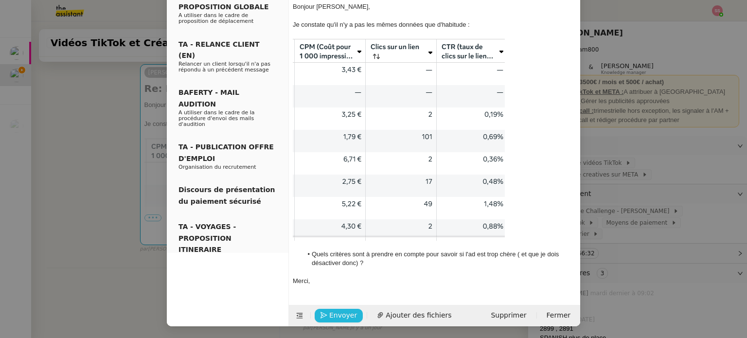
click at [335, 316] on span "Envoyer" at bounding box center [343, 315] width 28 height 11
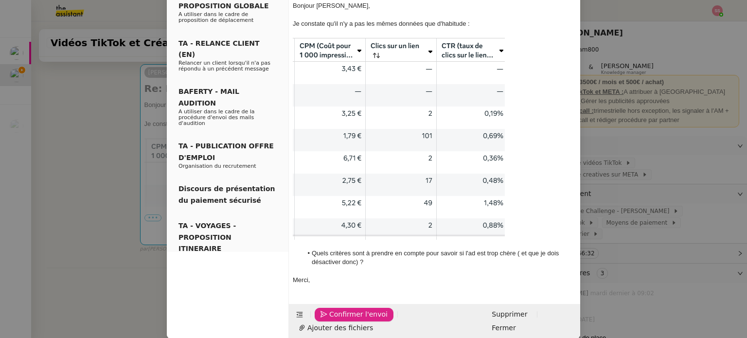
click at [335, 316] on span "Confirmer l'envoi" at bounding box center [358, 314] width 58 height 11
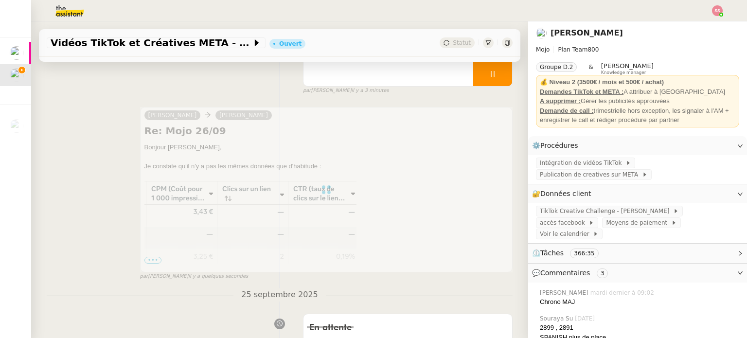
scroll to position [79, 0]
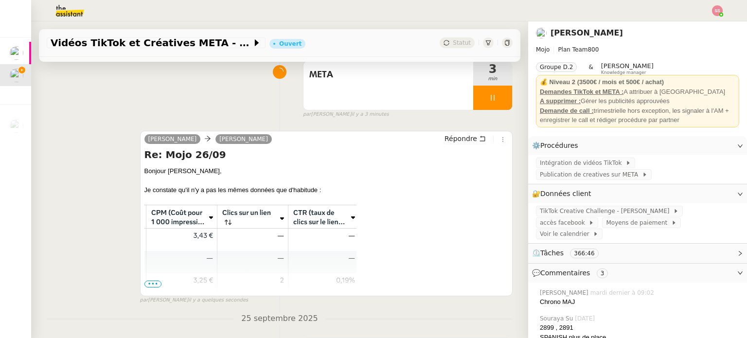
click at [712, 17] on div at bounding box center [373, 10] width 699 height 21
click at [150, 286] on span "•••" at bounding box center [153, 284] width 18 height 7
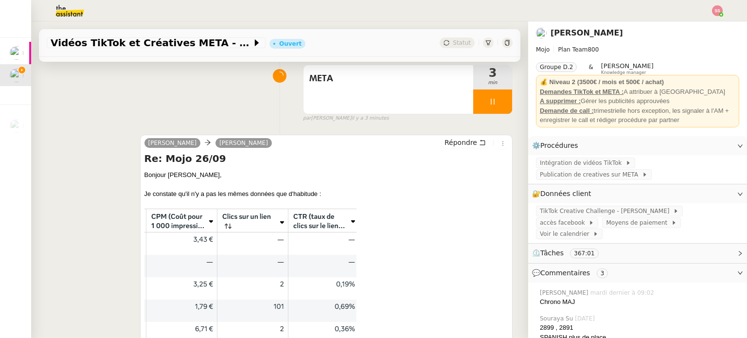
scroll to position [0, 0]
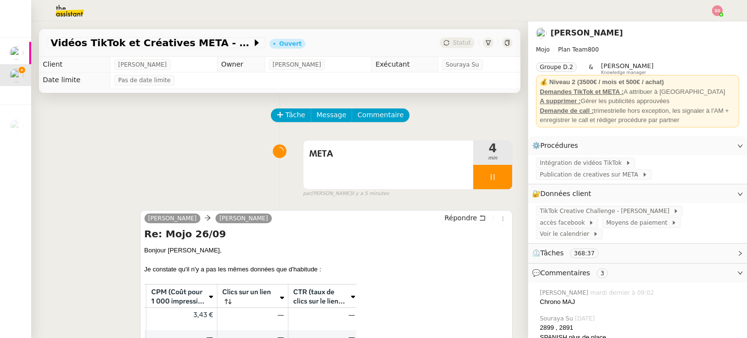
click at [721, 13] on div at bounding box center [717, 10] width 11 height 11
click at [691, 28] on span "Suivi" at bounding box center [683, 28] width 17 height 8
